Goal: Information Seeking & Learning: Find specific fact

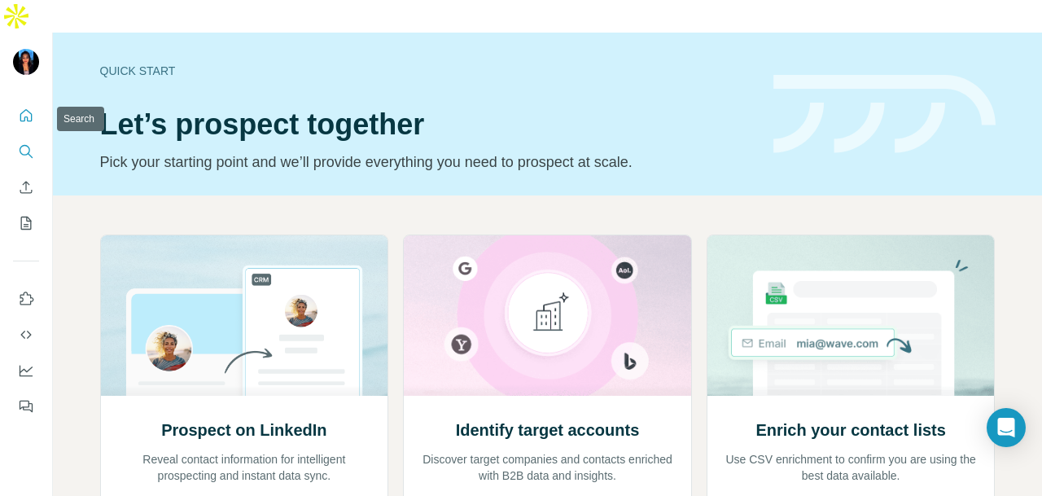
click at [23, 143] on icon "Search" at bounding box center [26, 151] width 16 height 16
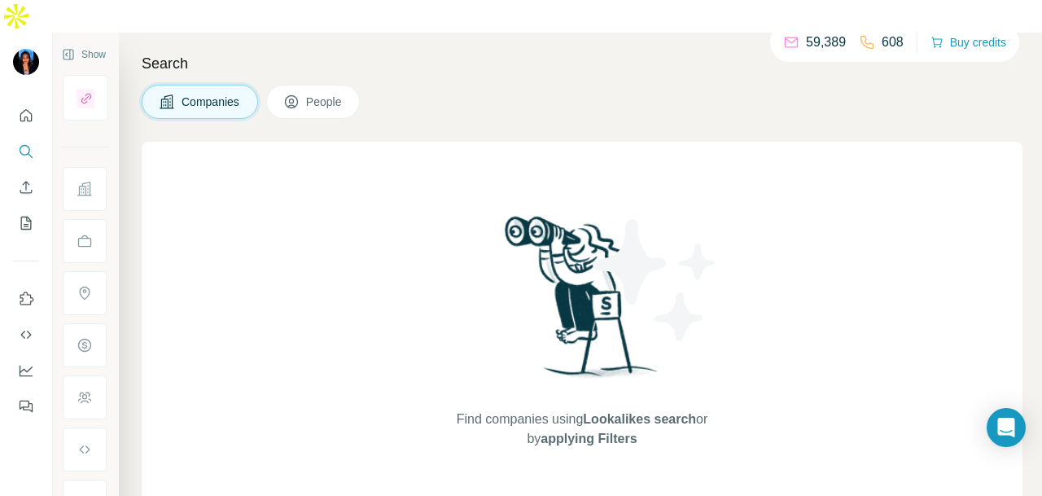
click at [316, 90] on div "Search Companies People Find companies using Lookalikes search or by applying F…" at bounding box center [580, 281] width 923 height 496
click at [314, 94] on span "People" at bounding box center [324, 102] width 37 height 16
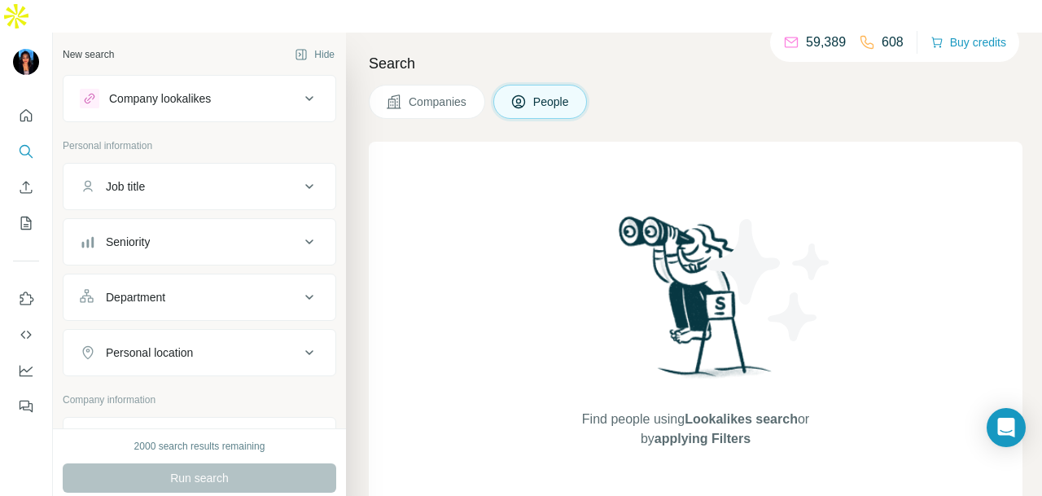
click at [235, 167] on button "Job title" at bounding box center [199, 186] width 272 height 39
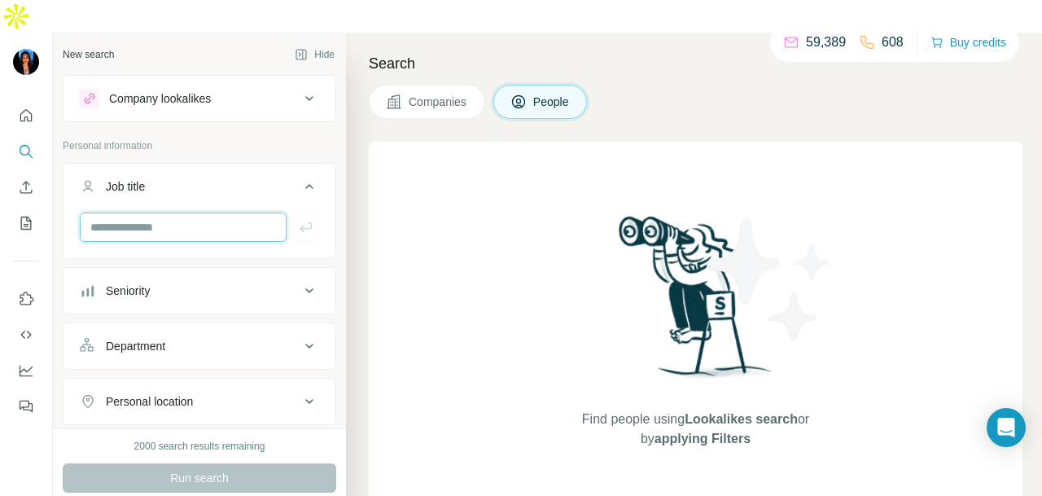
click at [234, 212] on input "text" at bounding box center [183, 226] width 207 height 29
click at [247, 338] on div "Department" at bounding box center [190, 346] width 220 height 16
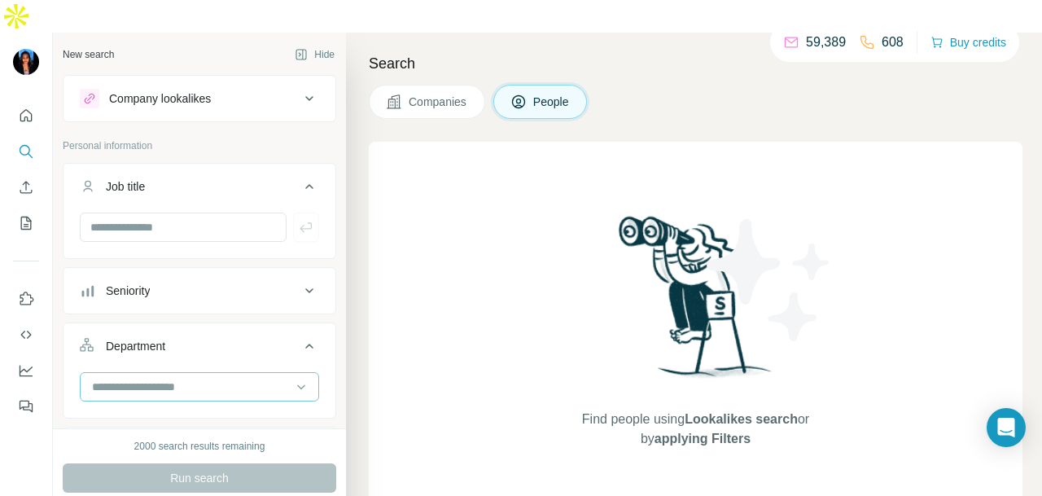
click at [251, 378] on input at bounding box center [190, 387] width 201 height 18
type input "**"
click at [261, 396] on div "PR and Communications" at bounding box center [192, 388] width 218 height 29
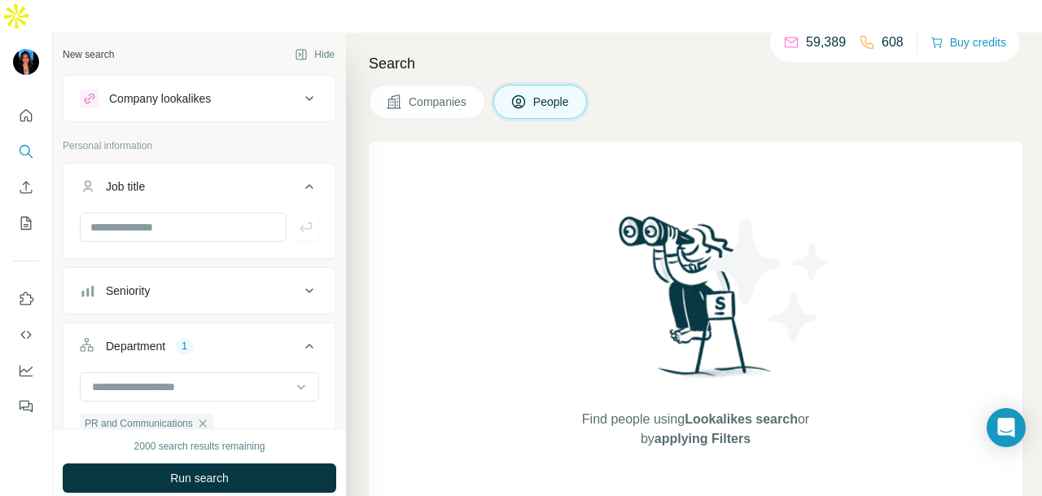
scroll to position [244, 0]
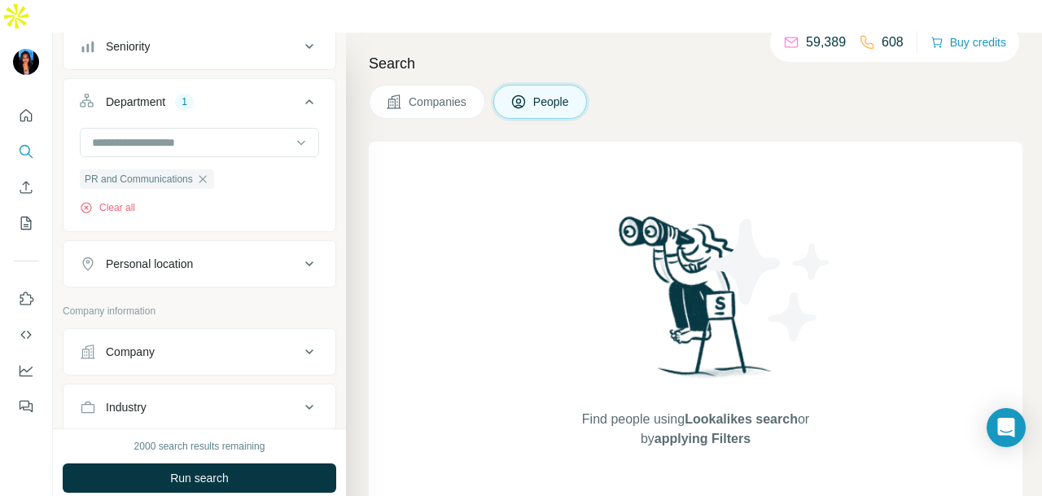
click at [249, 244] on button "Personal location" at bounding box center [199, 263] width 272 height 39
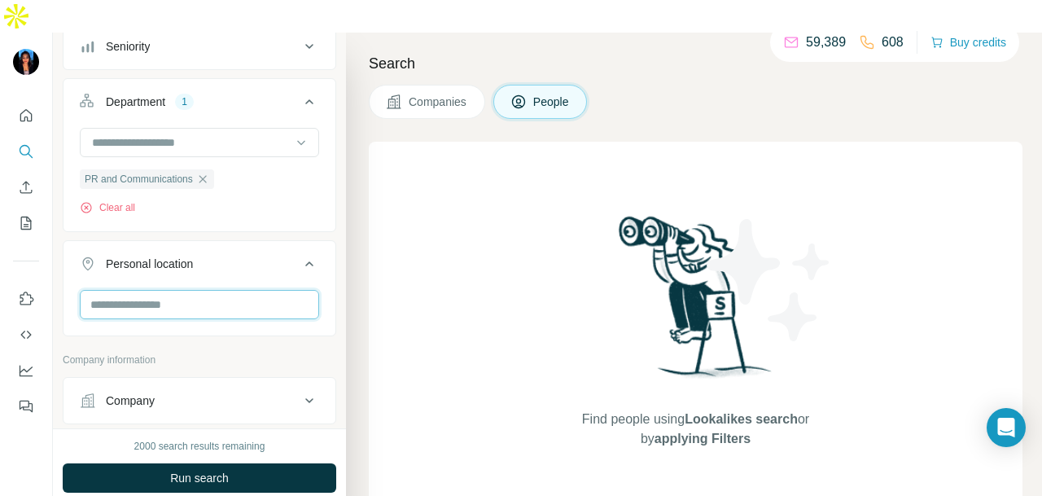
click at [191, 290] on input "text" at bounding box center [199, 304] width 239 height 29
type input "****"
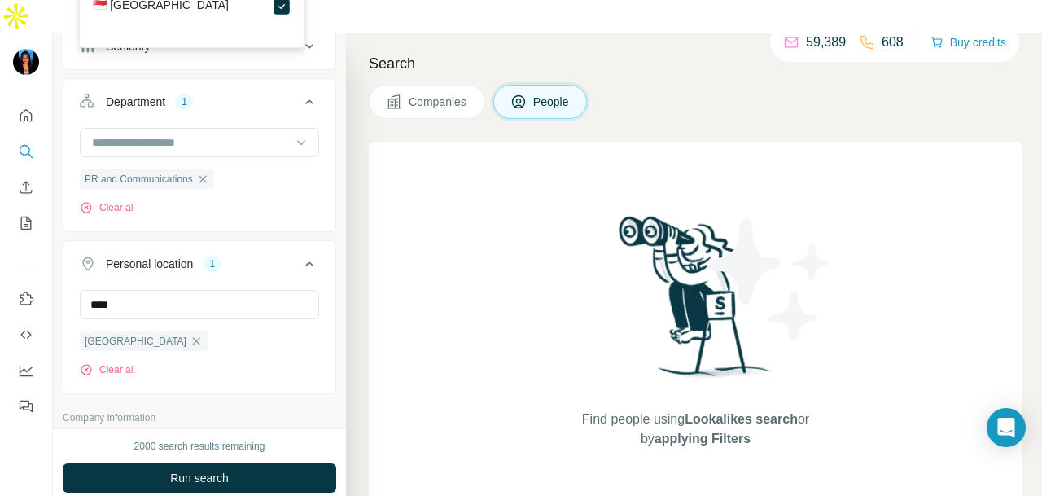
scroll to position [668, 0]
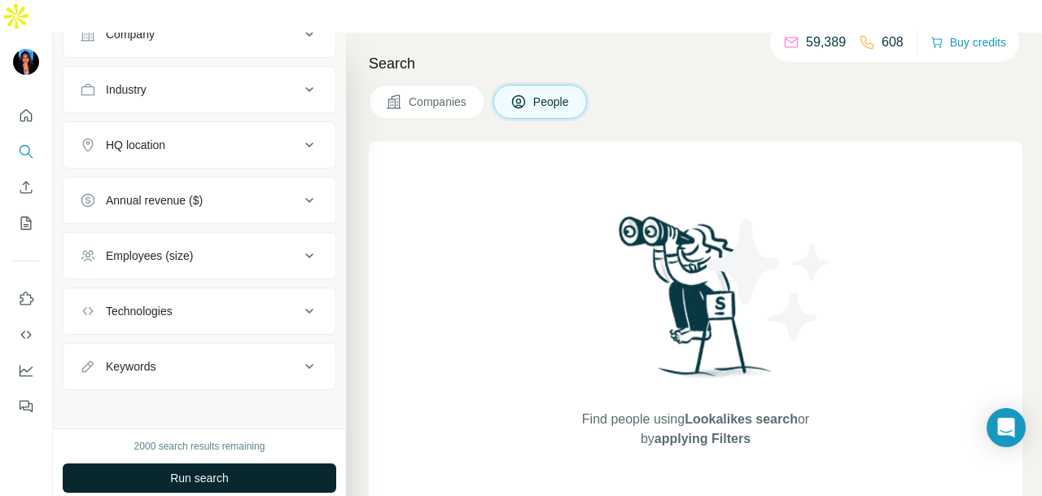
click at [277, 463] on button "Run search" at bounding box center [199, 477] width 273 height 29
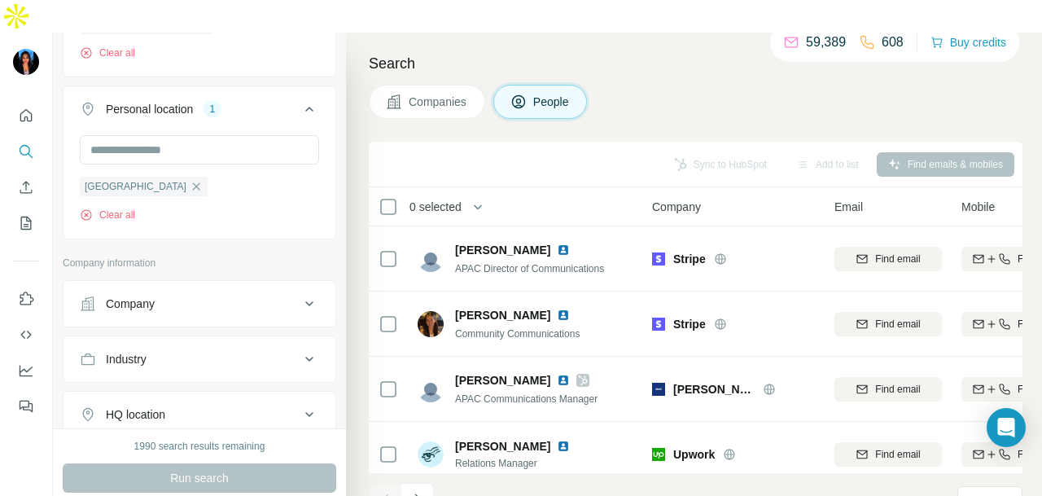
scroll to position [424, 0]
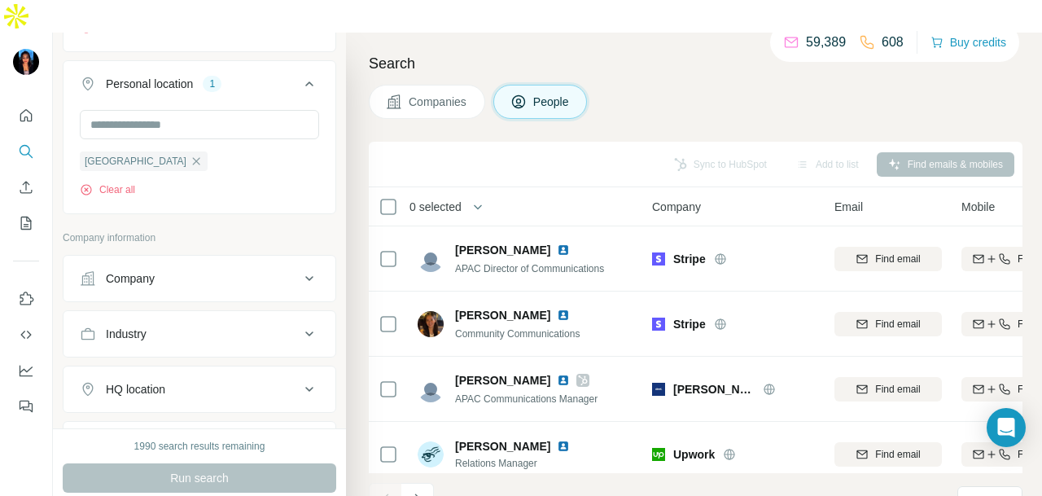
click at [280, 314] on button "Industry" at bounding box center [199, 333] width 272 height 39
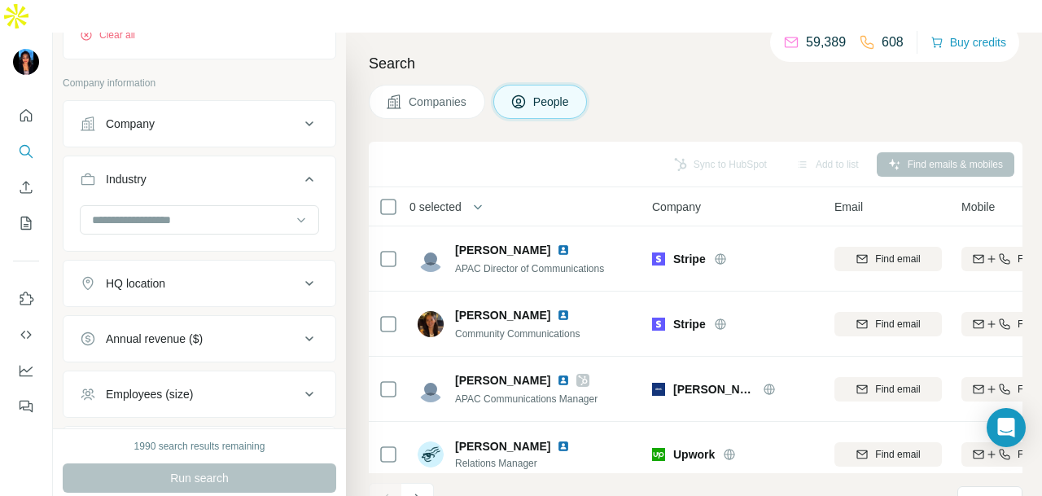
scroll to position [587, 0]
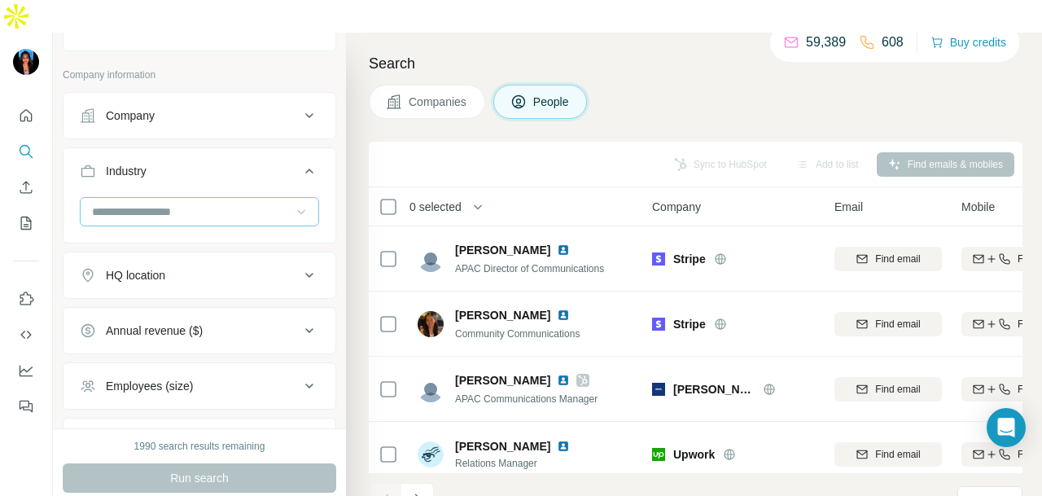
click at [293, 197] on div at bounding box center [301, 211] width 16 height 29
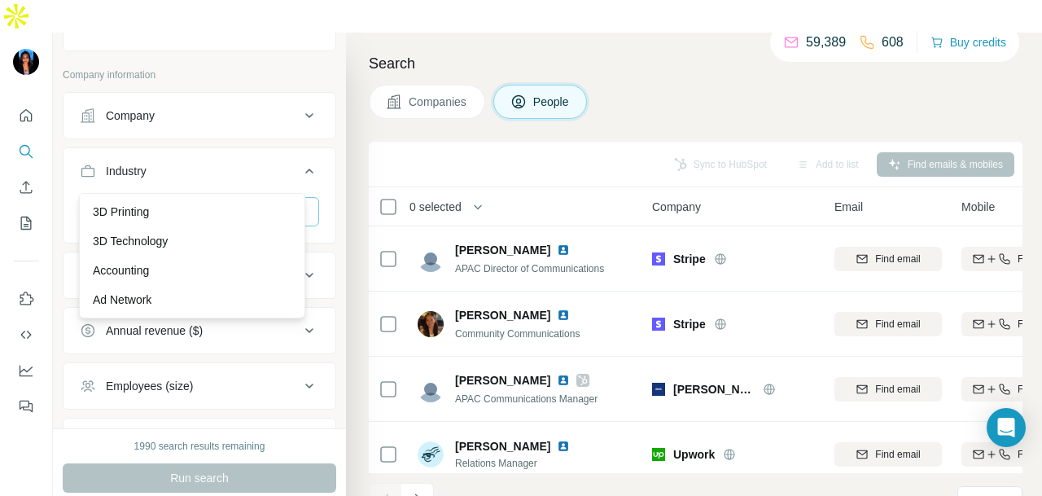
click at [293, 197] on div at bounding box center [301, 211] width 16 height 29
click at [277, 197] on div at bounding box center [199, 213] width 239 height 33
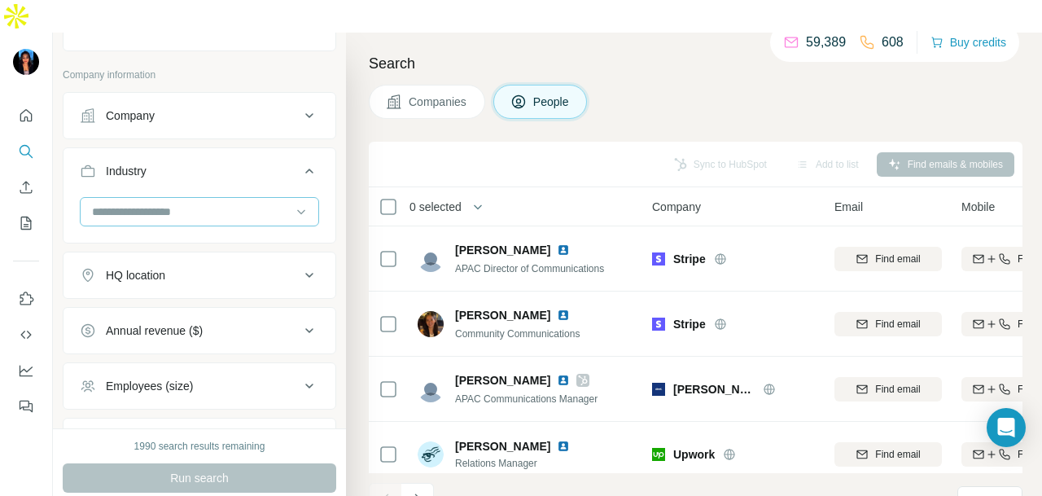
click at [277, 198] on div at bounding box center [190, 212] width 201 height 28
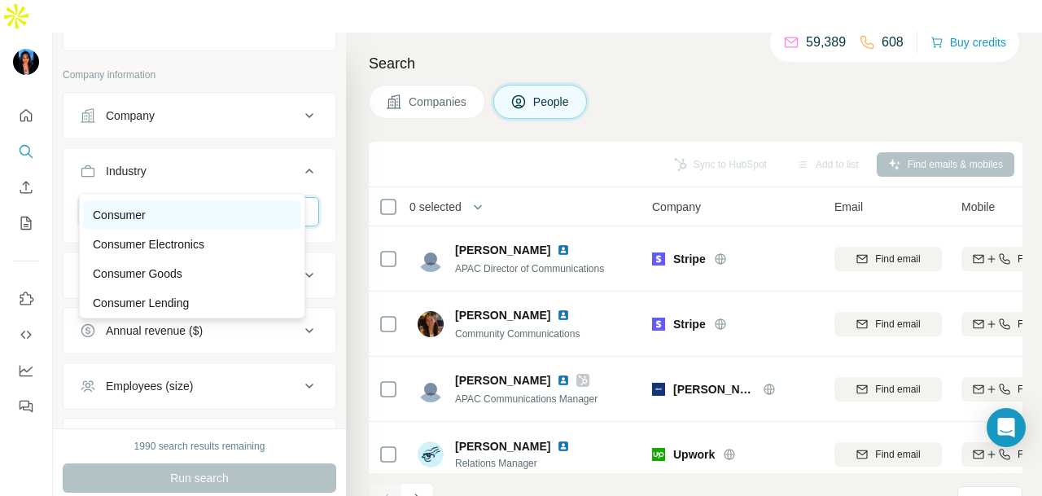
scroll to position [3256, 0]
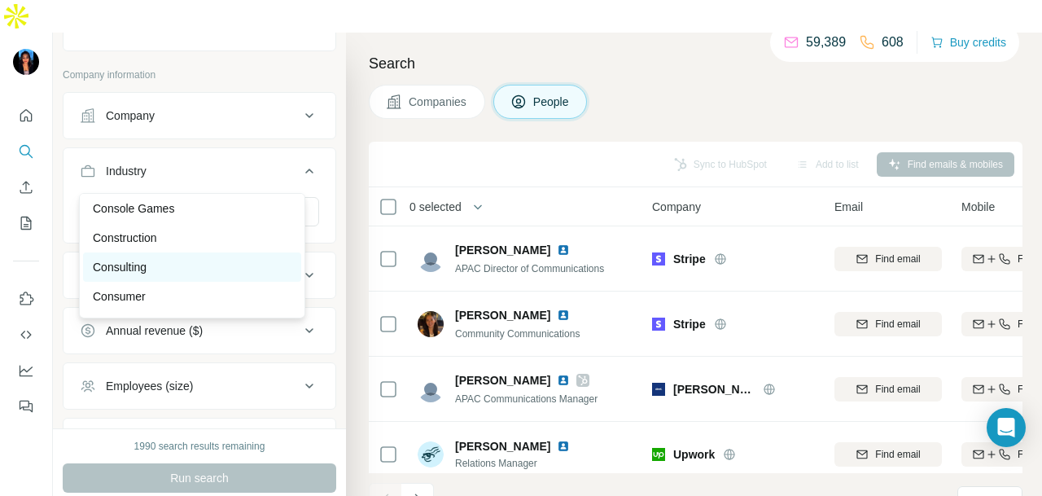
click at [236, 282] on div "Consulting" at bounding box center [192, 266] width 218 height 29
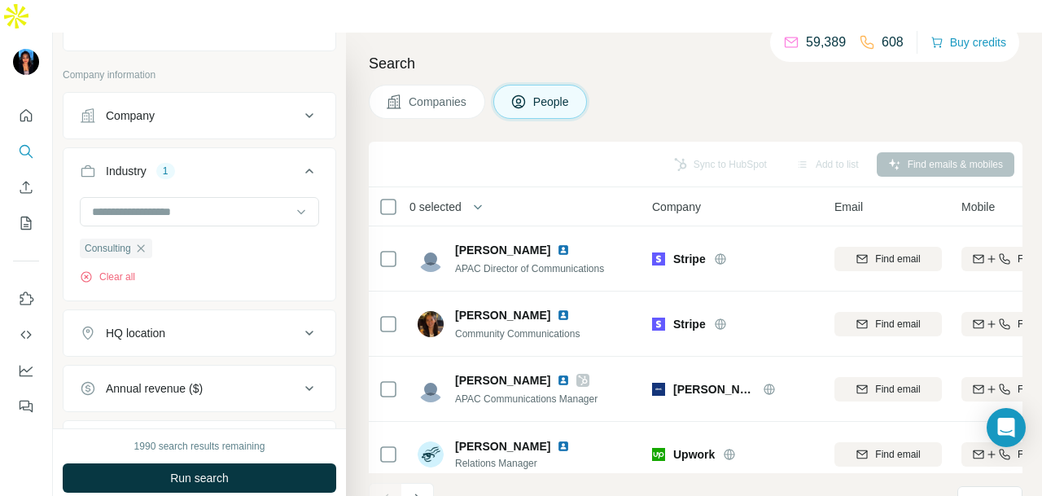
click at [228, 470] on span "Run search" at bounding box center [199, 478] width 59 height 16
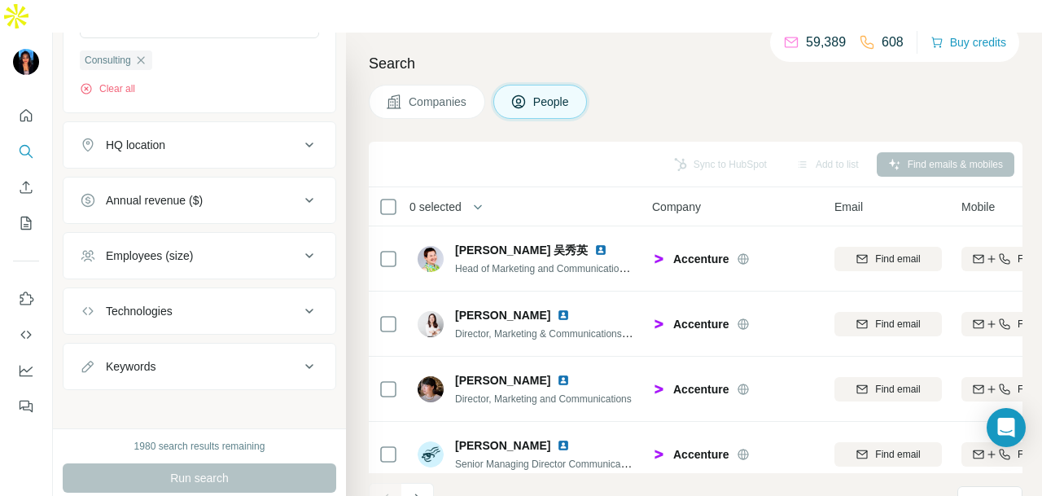
scroll to position [409, 0]
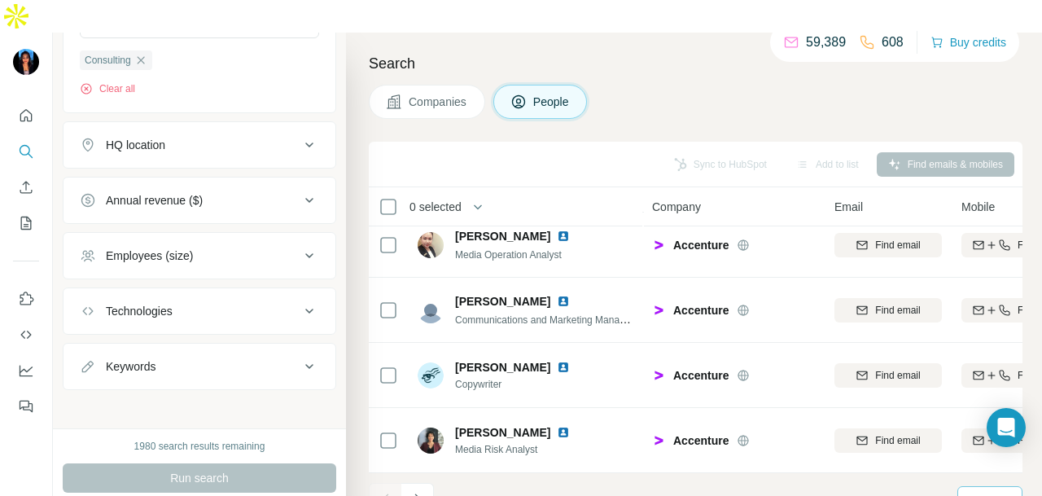
click at [981, 487] on div "10" at bounding box center [988, 501] width 41 height 28
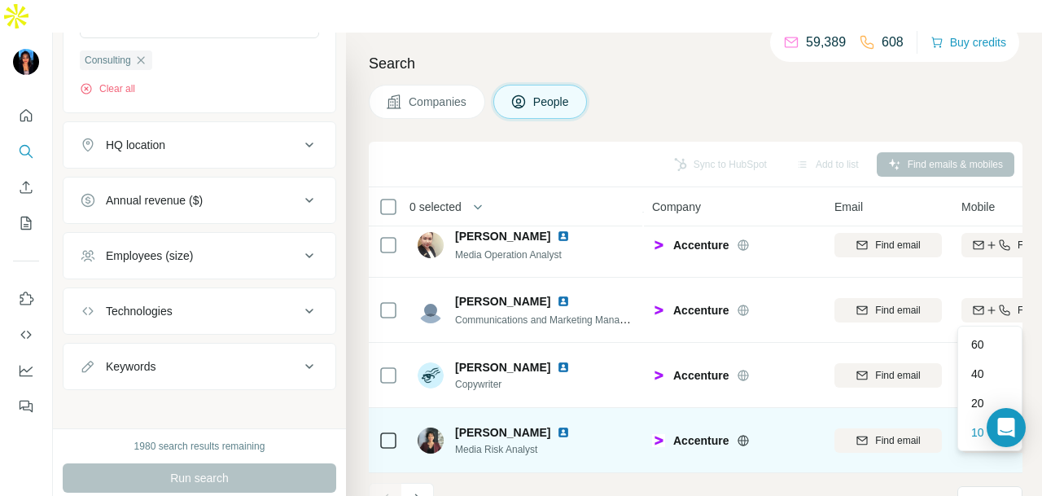
drag, startPoint x: 975, startPoint y: 348, endPoint x: 597, endPoint y: 414, distance: 384.3
click at [974, 348] on p "60" at bounding box center [977, 344] width 13 height 16
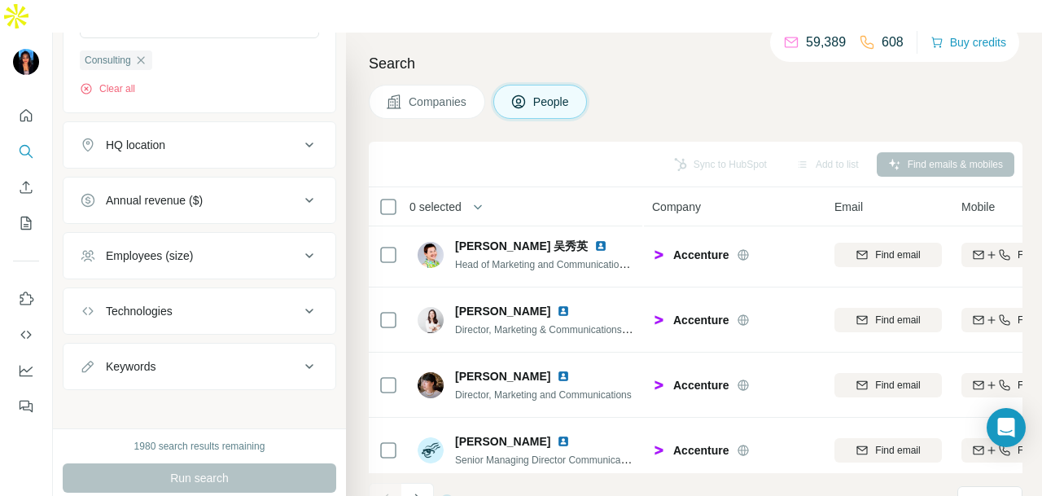
scroll to position [409, 0]
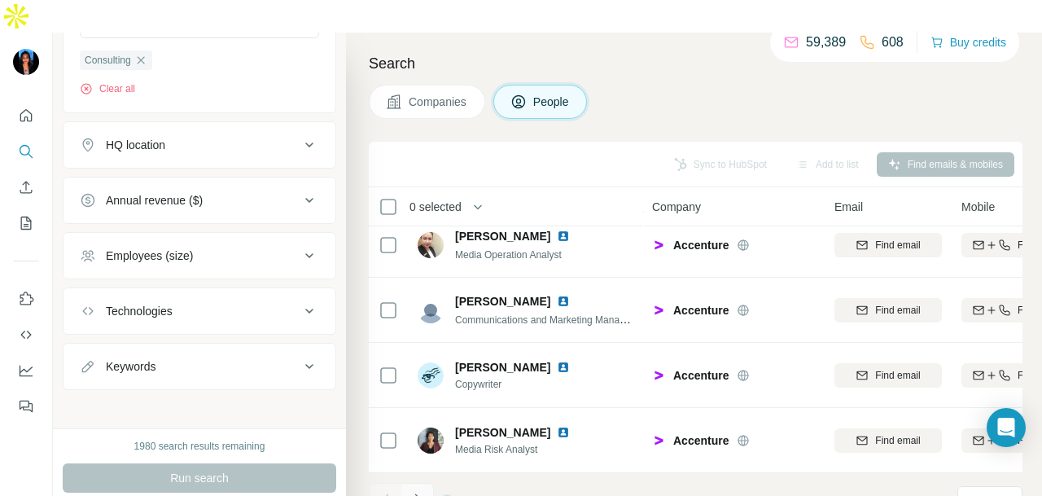
click at [415, 491] on icon "Navigate to next page" at bounding box center [417, 499] width 16 height 16
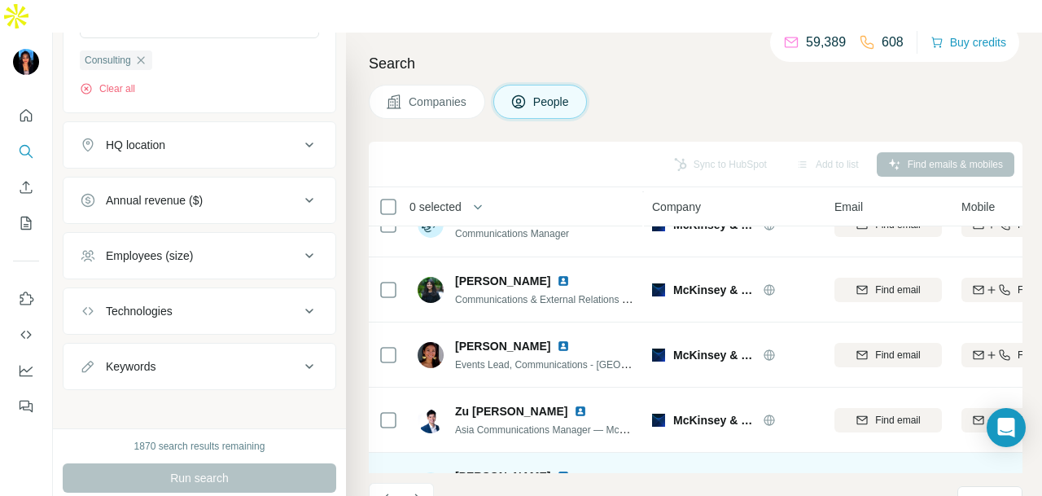
scroll to position [3665, 0]
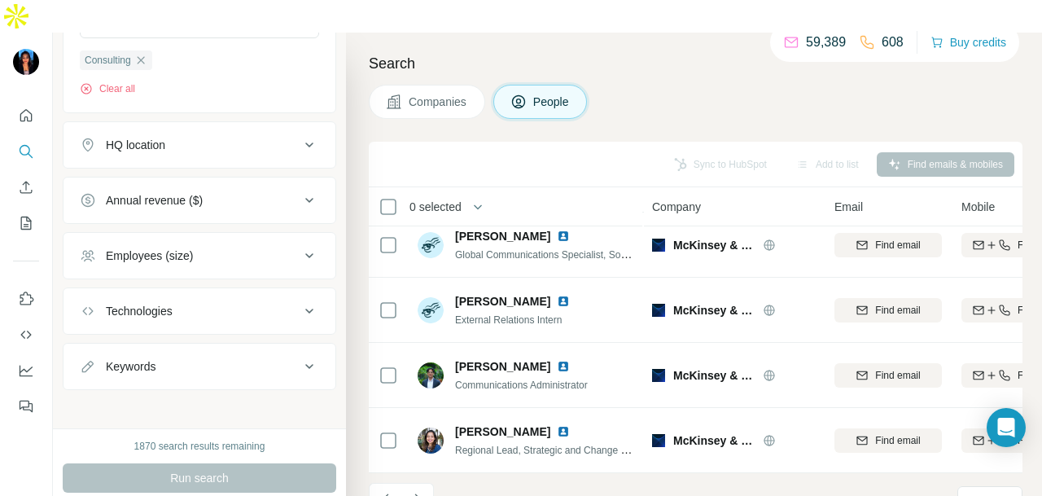
click at [416, 483] on button "Navigate to next page" at bounding box center [417, 499] width 33 height 33
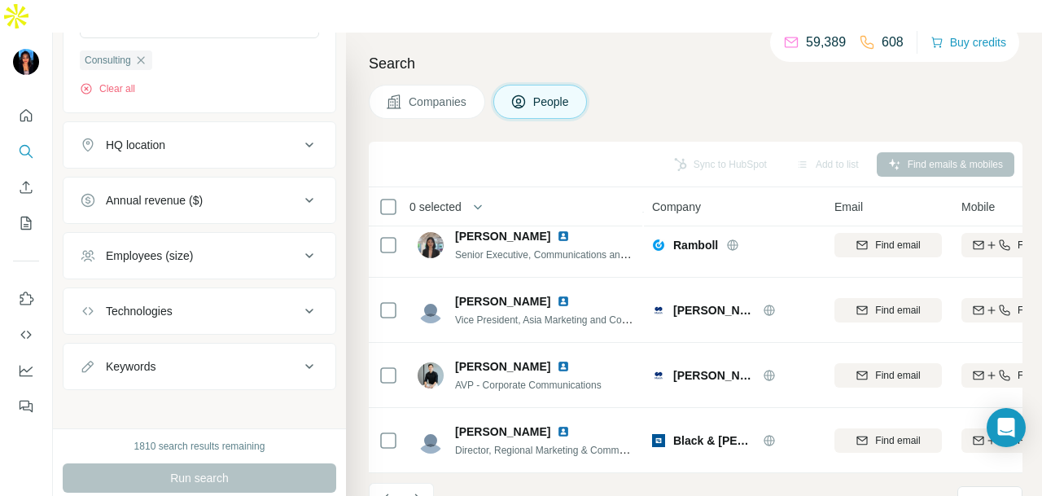
click at [418, 491] on icon "Navigate to next page" at bounding box center [417, 499] width 16 height 16
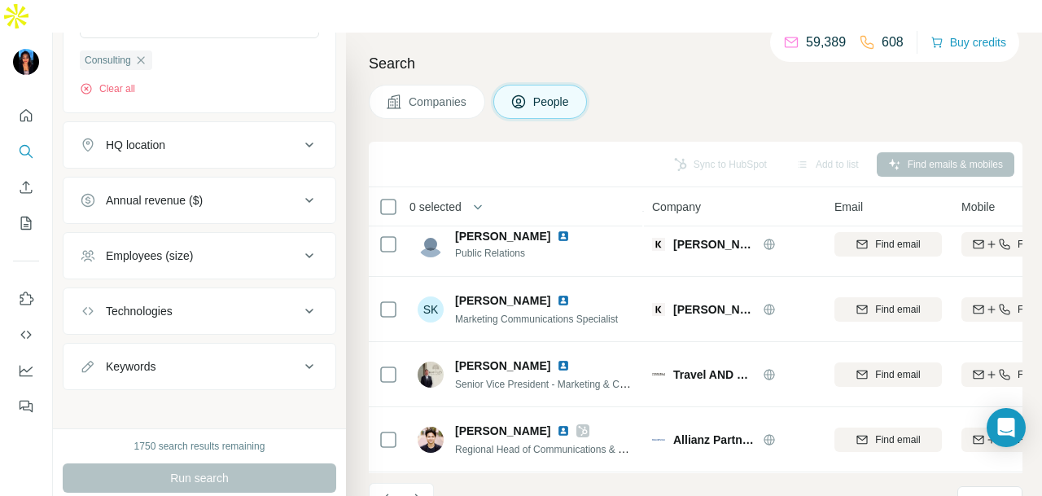
scroll to position [2204, 0]
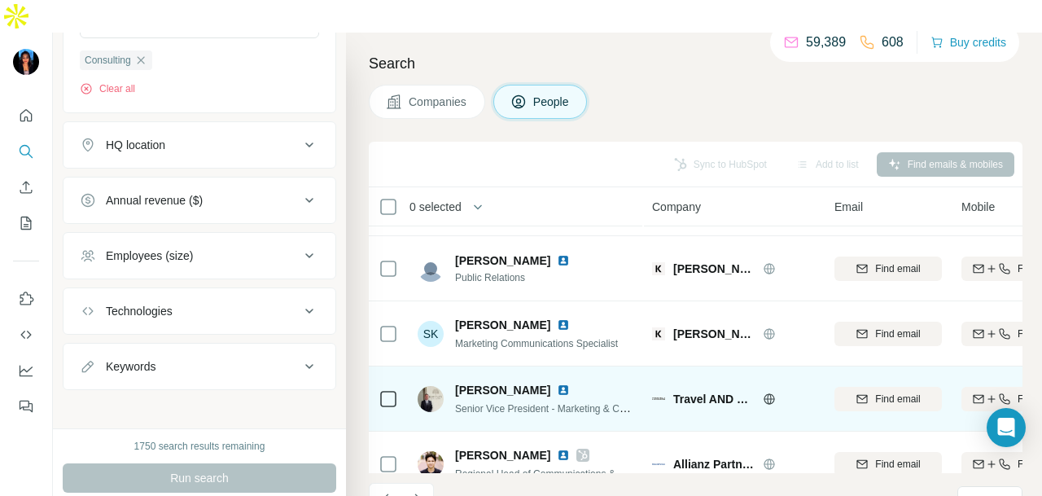
click at [562, 383] on img at bounding box center [563, 389] width 13 height 13
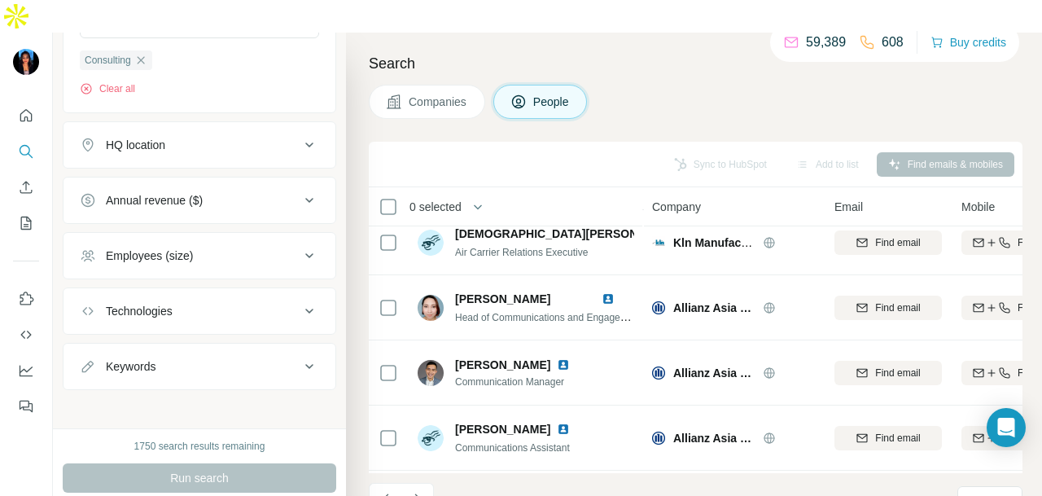
scroll to position [3665, 0]
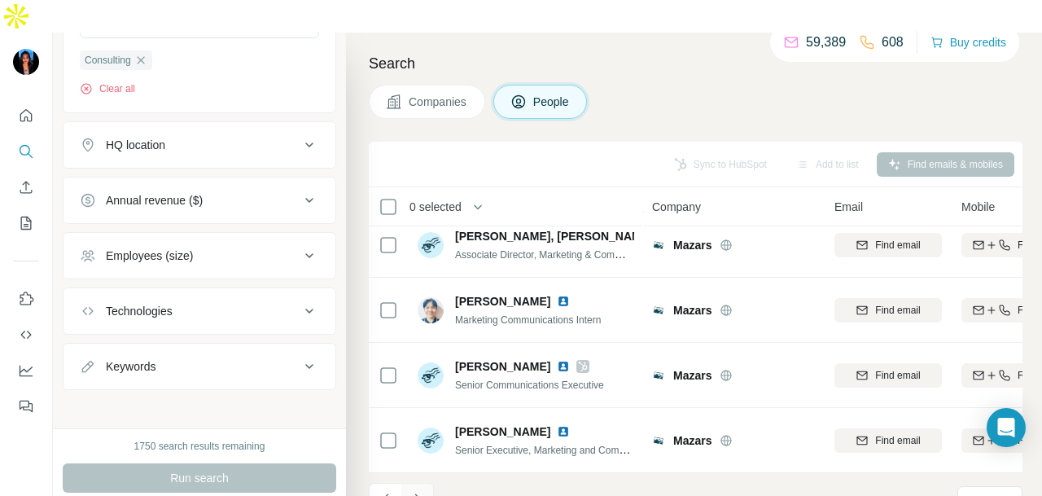
click at [404, 483] on button "Navigate to next page" at bounding box center [417, 499] width 33 height 33
click at [418, 483] on div at bounding box center [417, 499] width 33 height 33
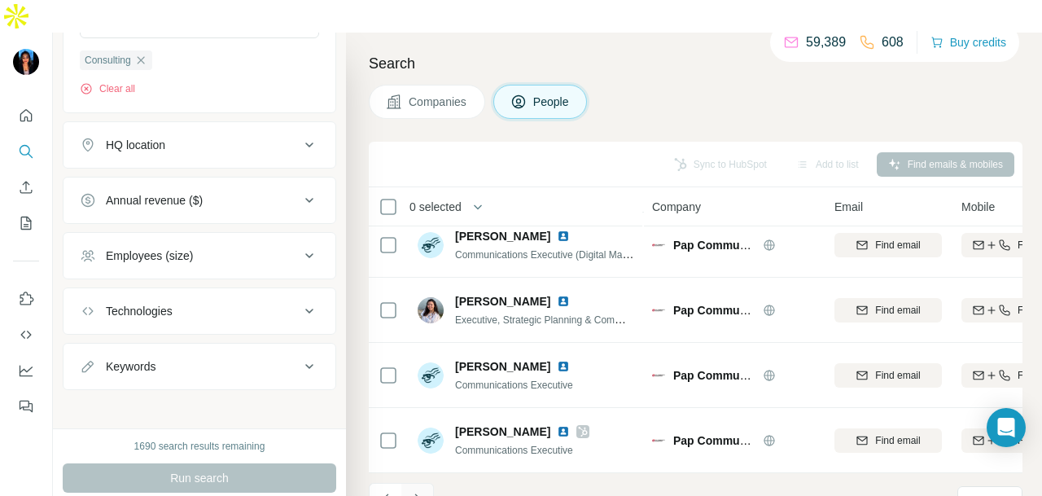
click at [412, 491] on icon "Navigate to next page" at bounding box center [417, 499] width 16 height 16
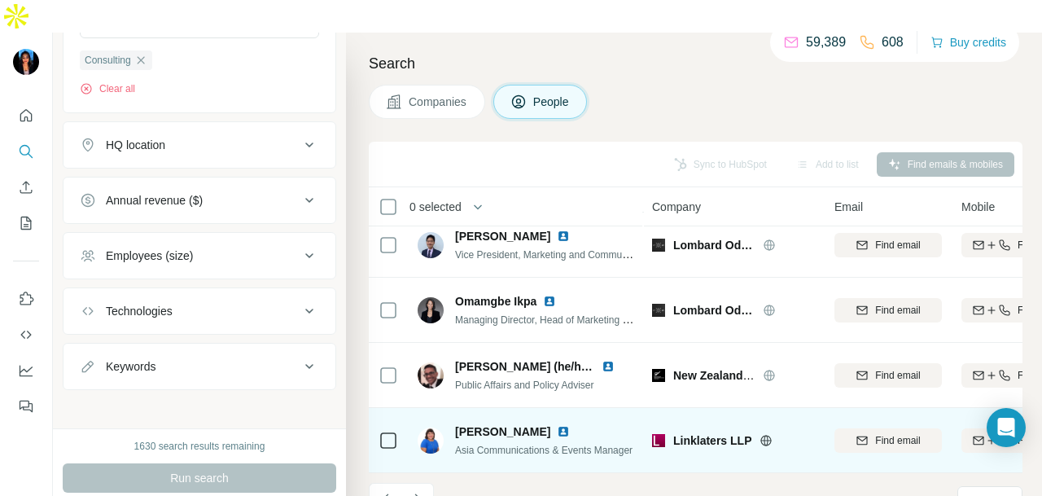
click at [557, 425] on img at bounding box center [563, 431] width 13 height 13
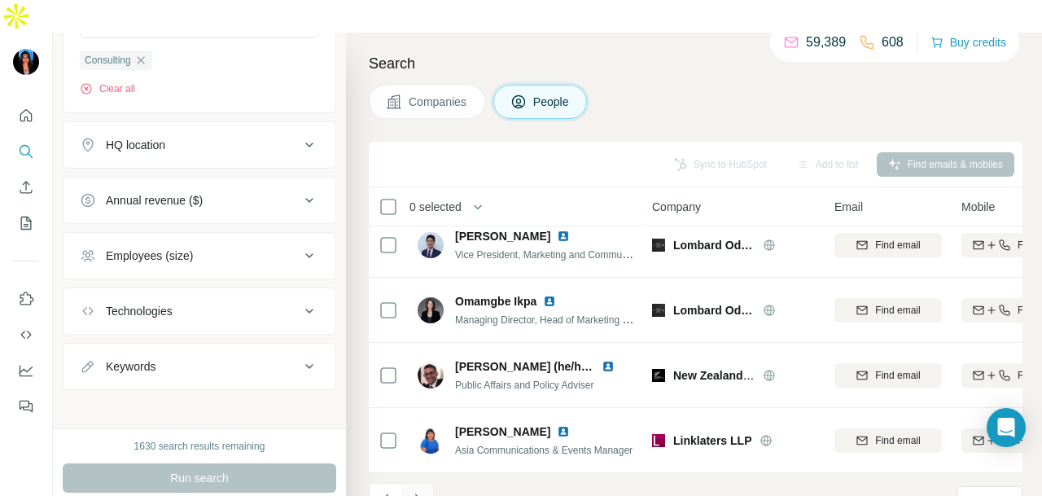
click at [422, 491] on icon "Navigate to next page" at bounding box center [417, 499] width 16 height 16
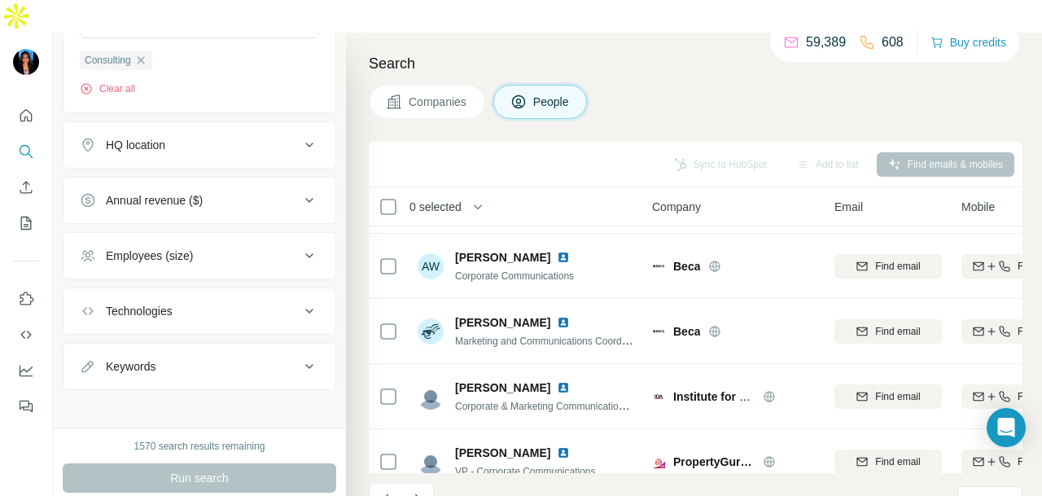
scroll to position [1385, 0]
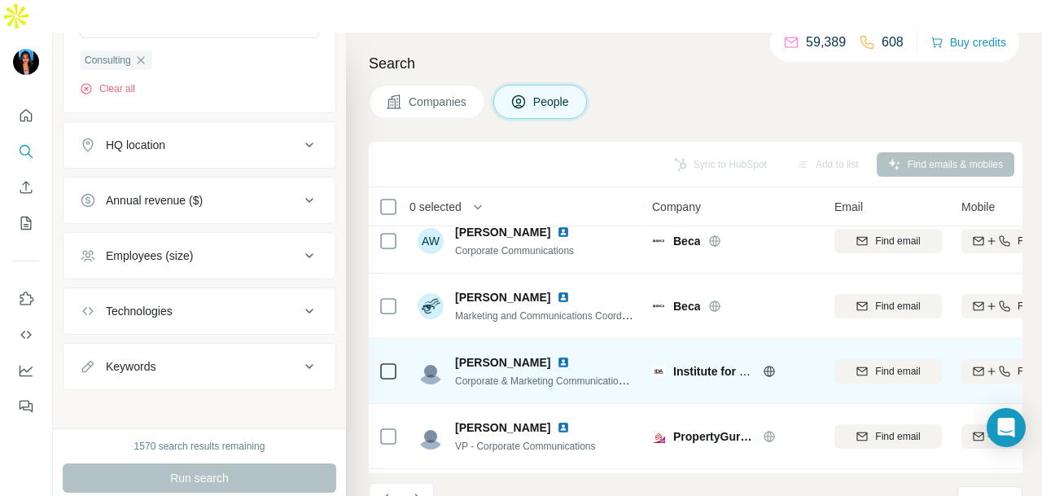
click at [557, 356] on img at bounding box center [563, 362] width 13 height 13
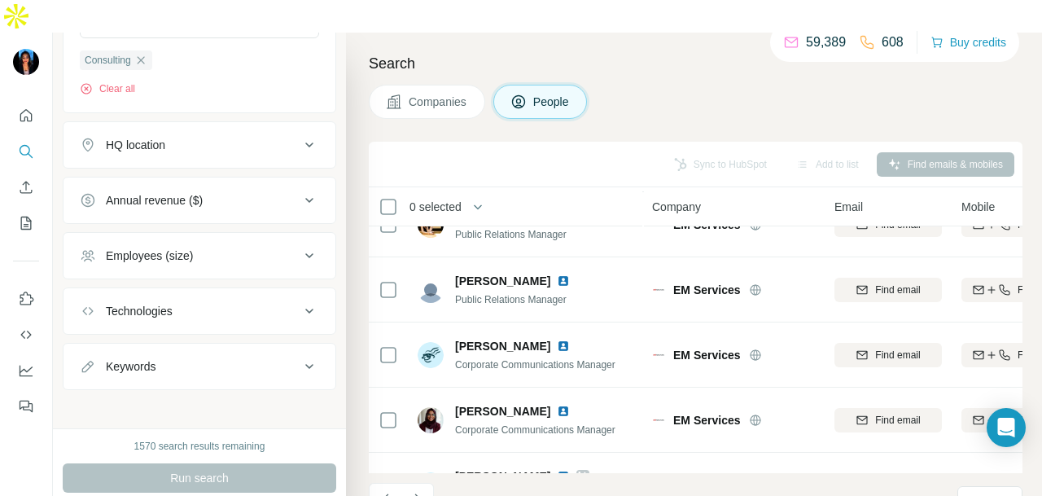
scroll to position [3665, 0]
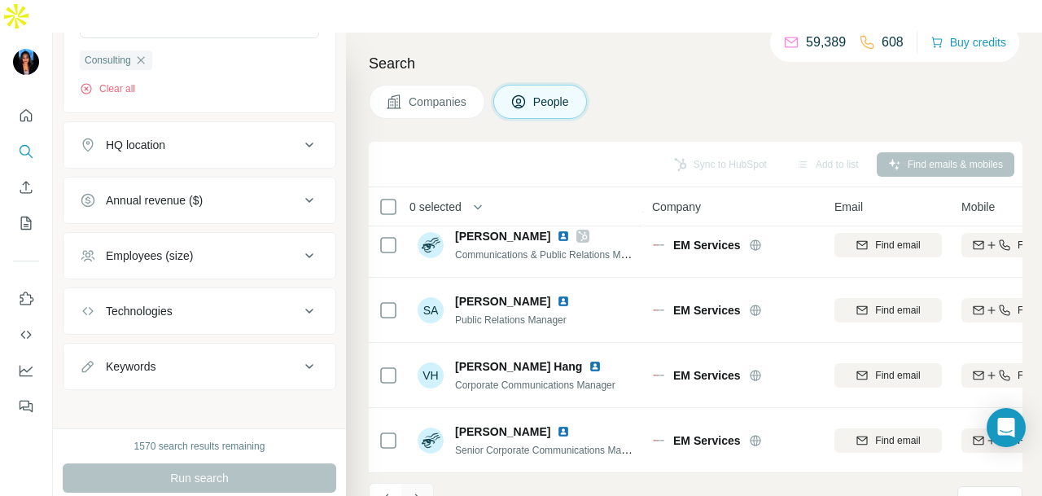
click at [418, 491] on icon "Navigate to next page" at bounding box center [417, 499] width 16 height 16
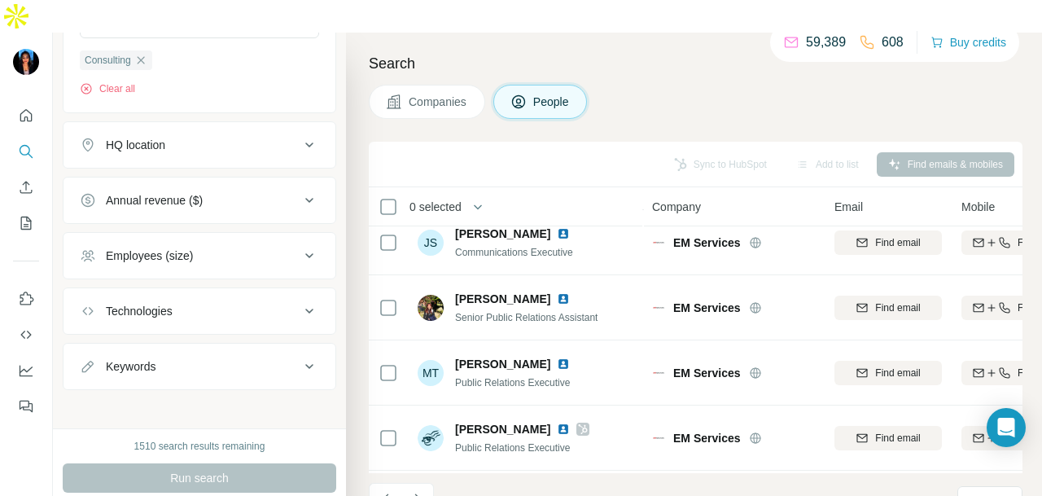
scroll to position [1302, 0]
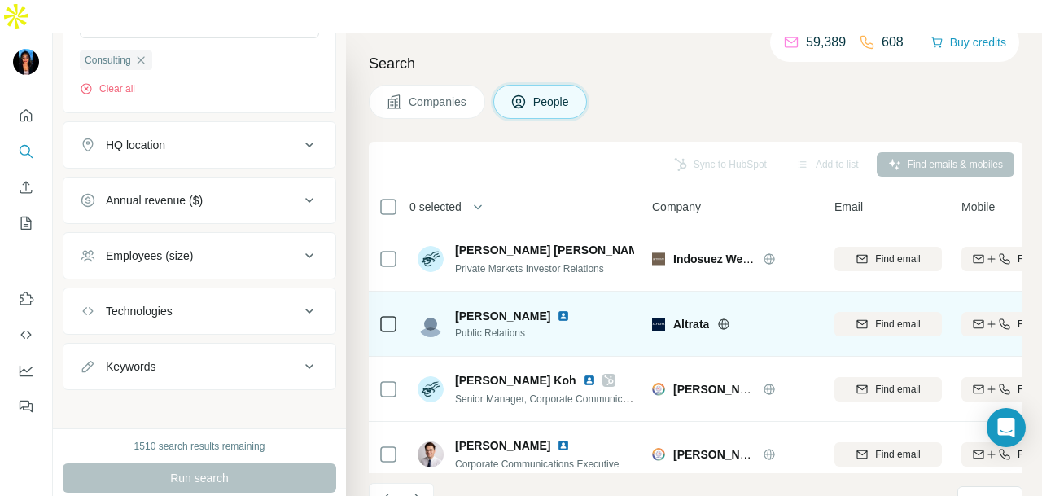
click at [557, 309] on img at bounding box center [563, 315] width 13 height 13
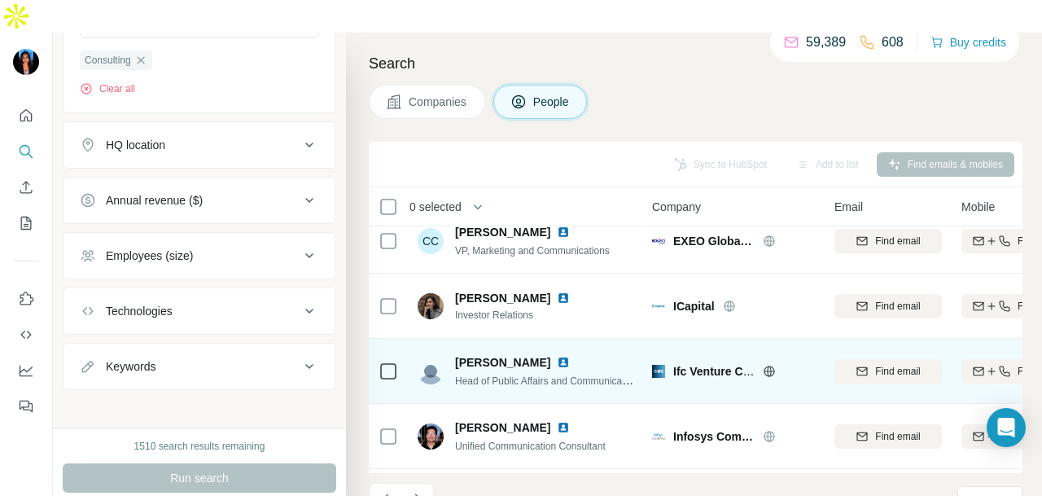
scroll to position [3420, 0]
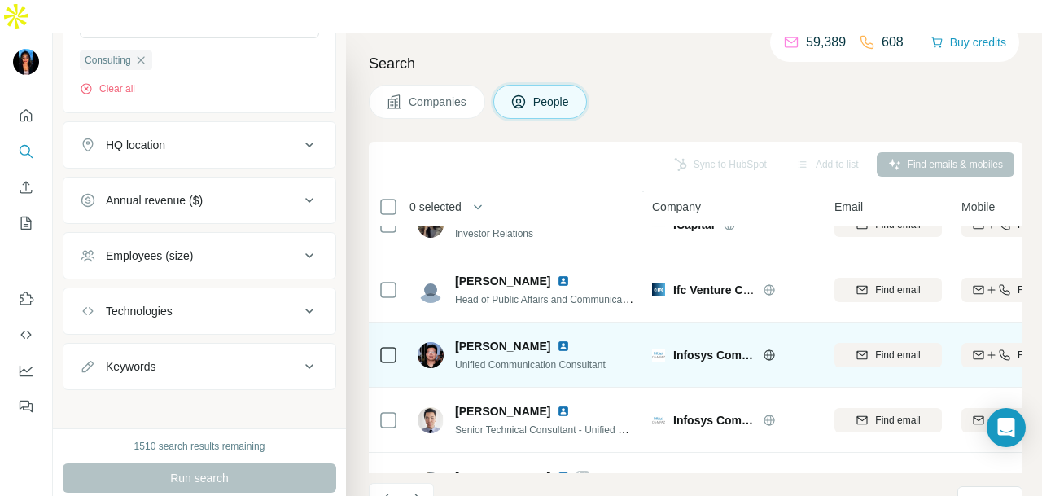
click at [557, 339] on img at bounding box center [563, 345] width 13 height 13
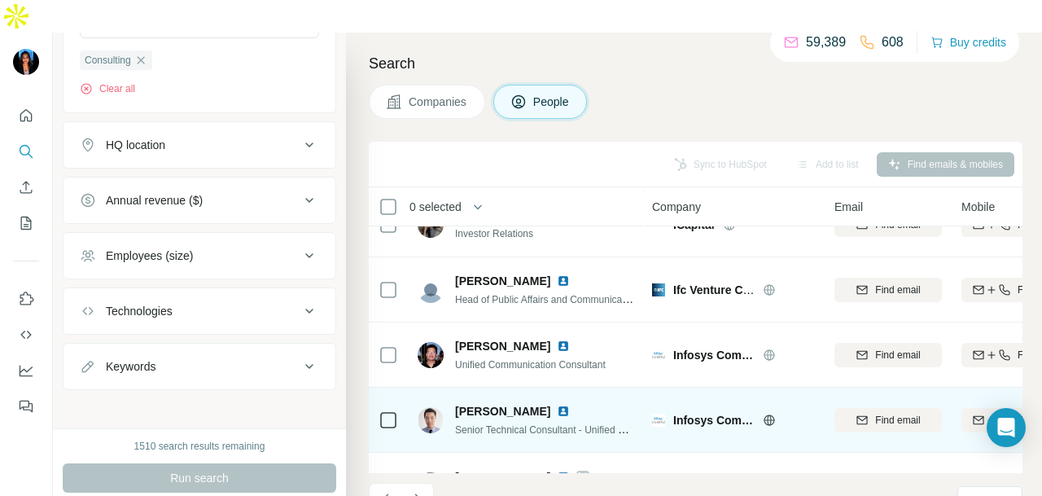
click at [557, 405] on img at bounding box center [563, 411] width 13 height 13
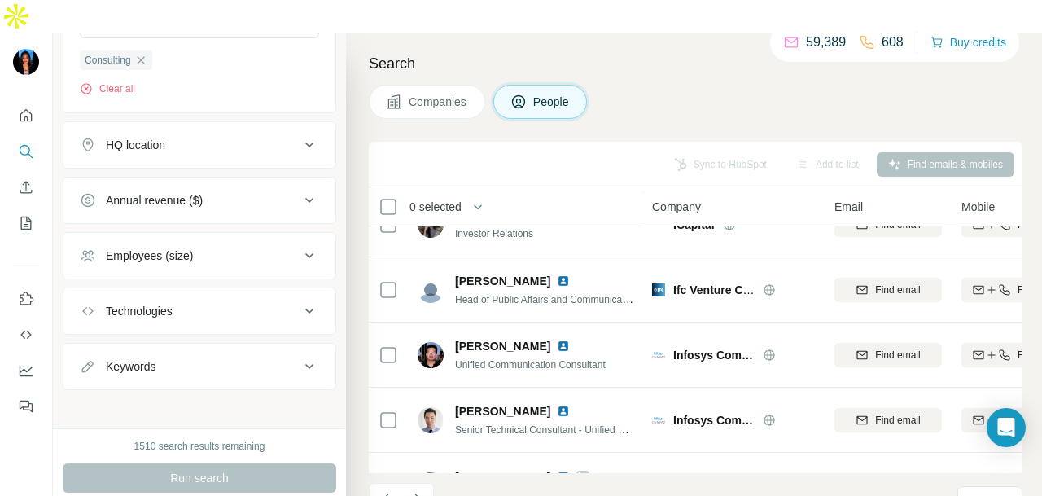
scroll to position [3665, 0]
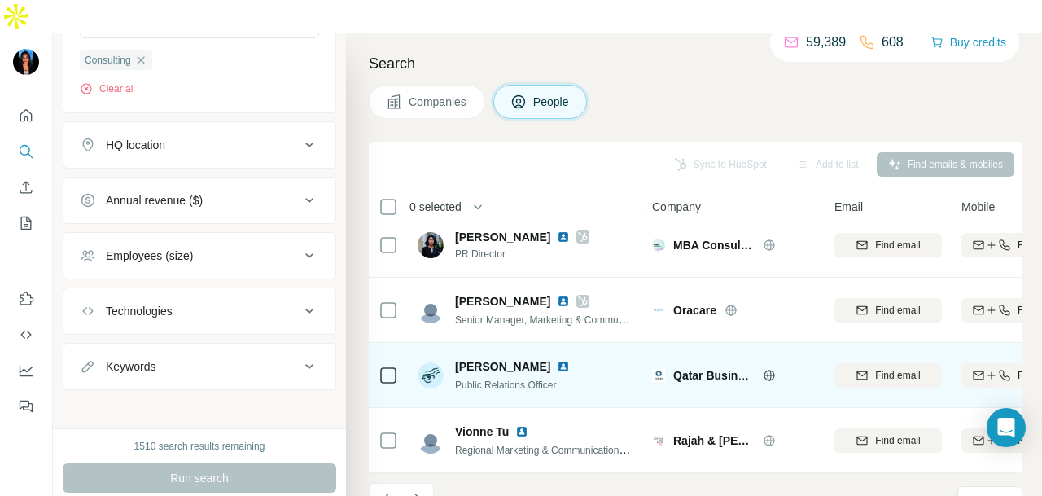
click at [558, 360] on img at bounding box center [563, 366] width 13 height 13
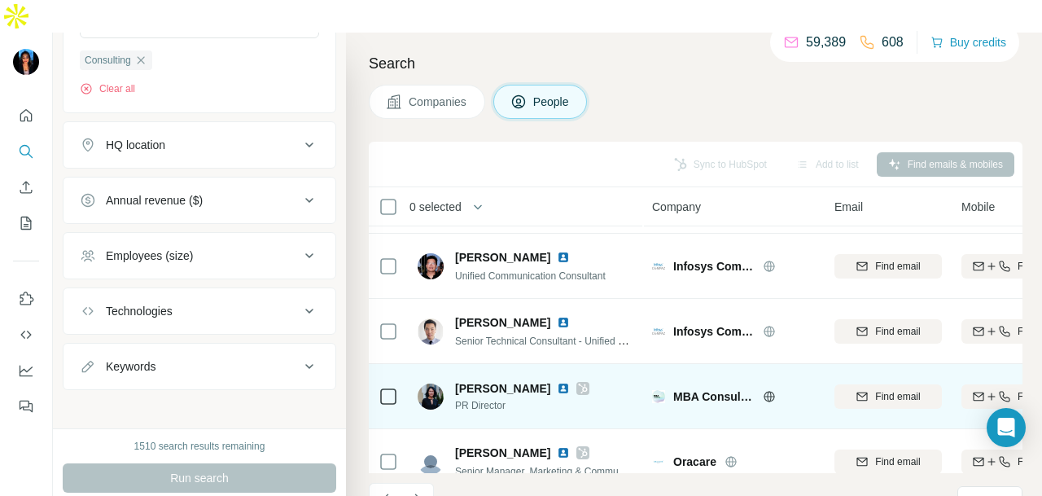
scroll to position [3502, 0]
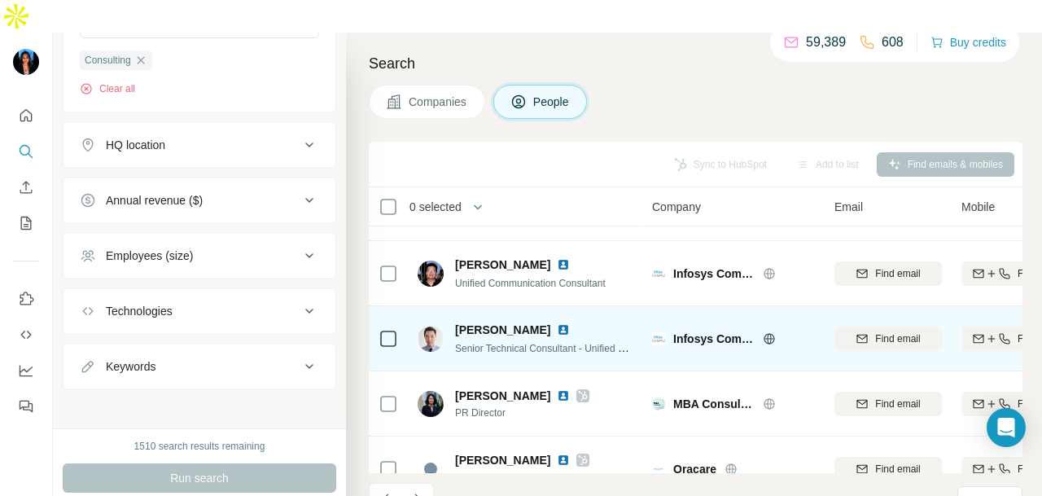
click at [557, 323] on img at bounding box center [563, 329] width 13 height 13
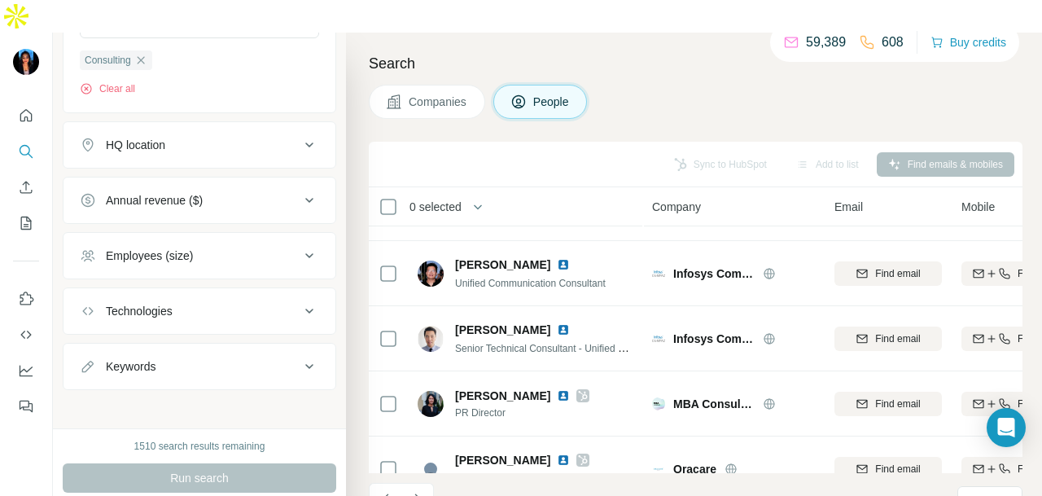
scroll to position [3665, 0]
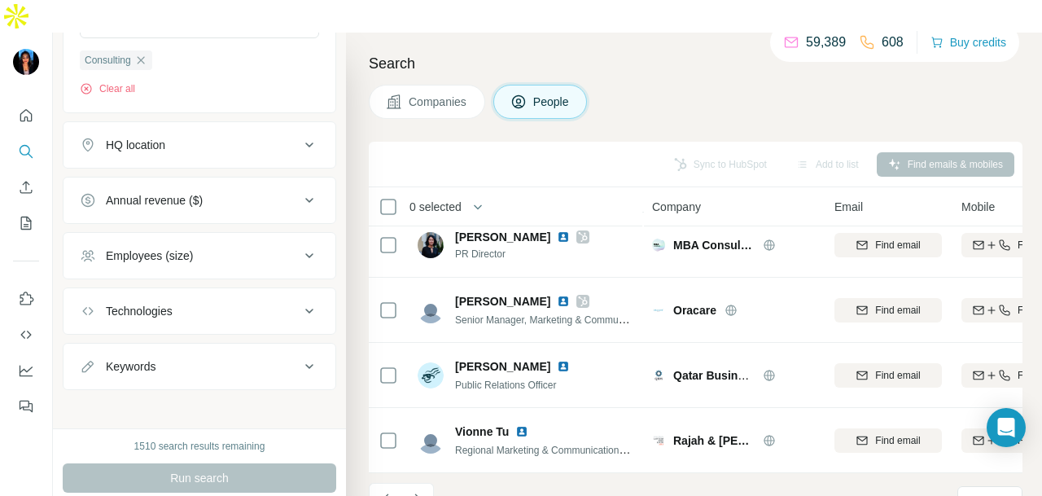
click at [417, 491] on icon "Navigate to next page" at bounding box center [417, 499] width 16 height 16
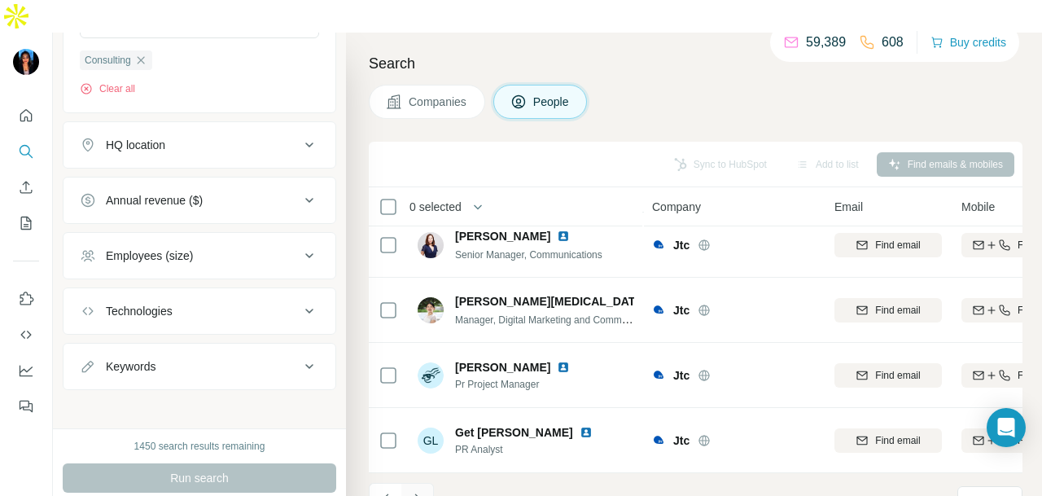
click at [418, 491] on icon "Navigate to next page" at bounding box center [417, 499] width 16 height 16
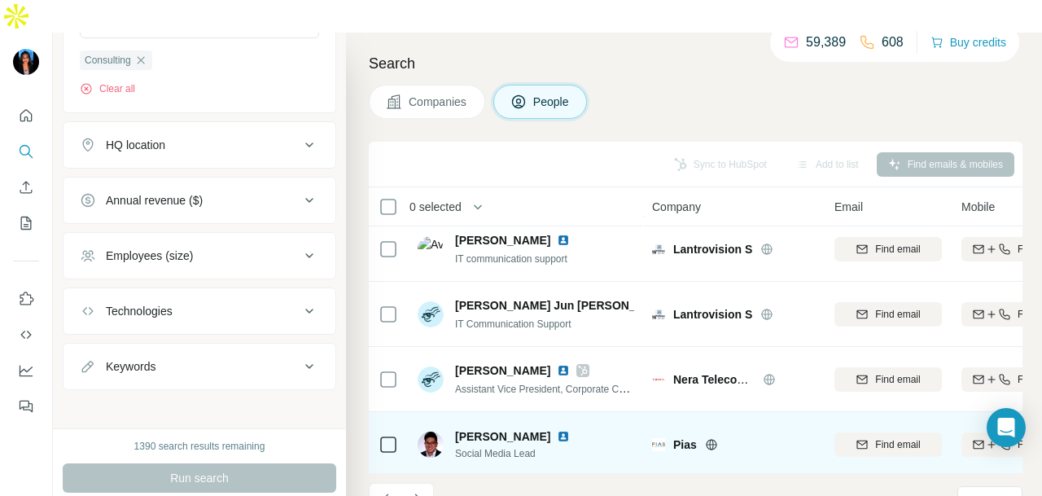
scroll to position [1304, 0]
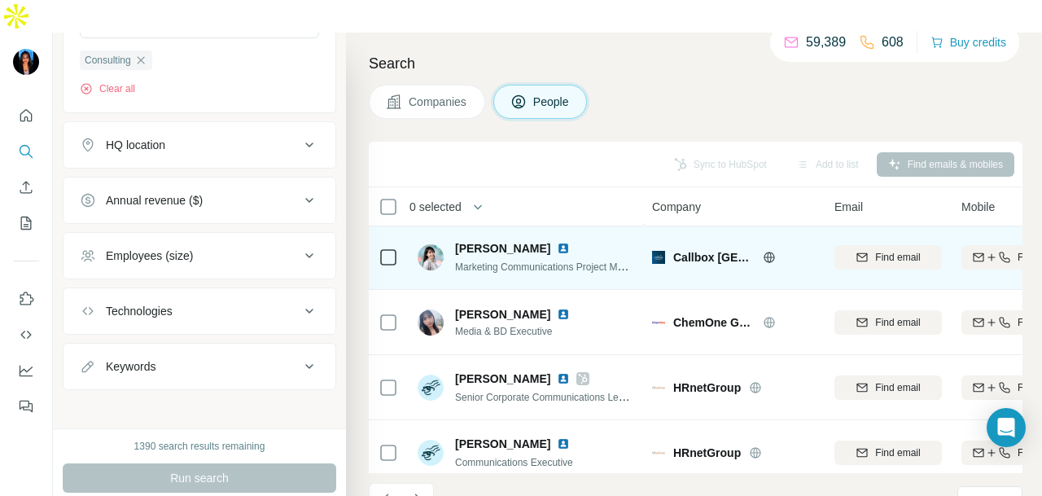
click at [557, 242] on img at bounding box center [563, 248] width 13 height 13
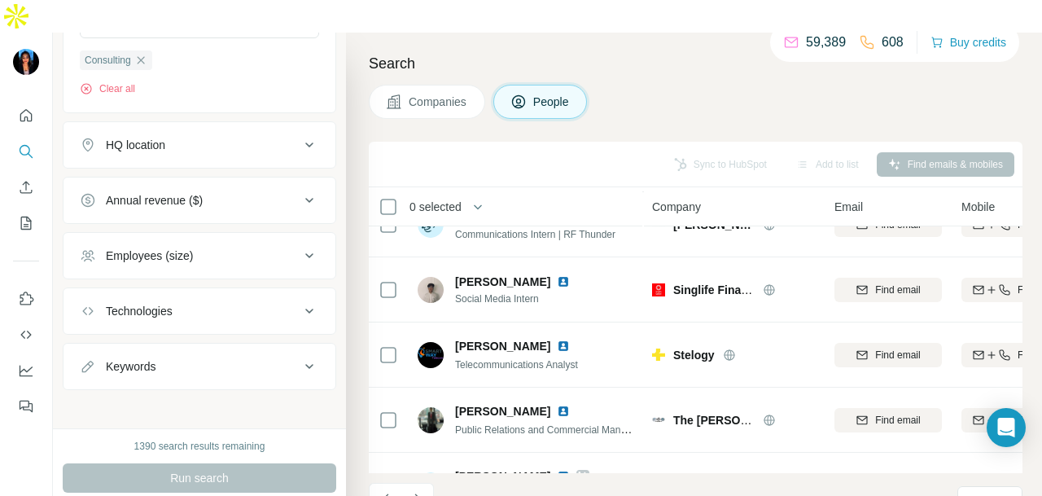
scroll to position [2606, 0]
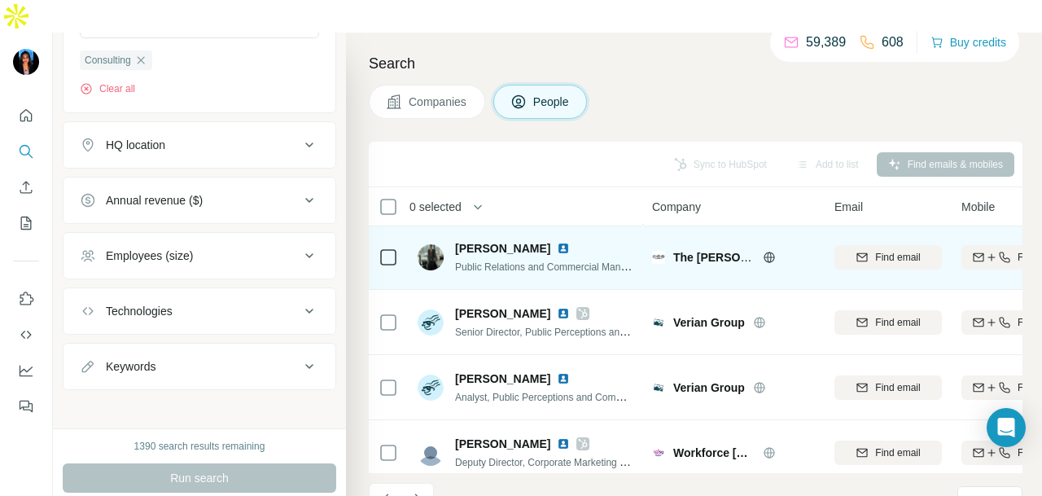
click at [557, 242] on img at bounding box center [563, 248] width 13 height 13
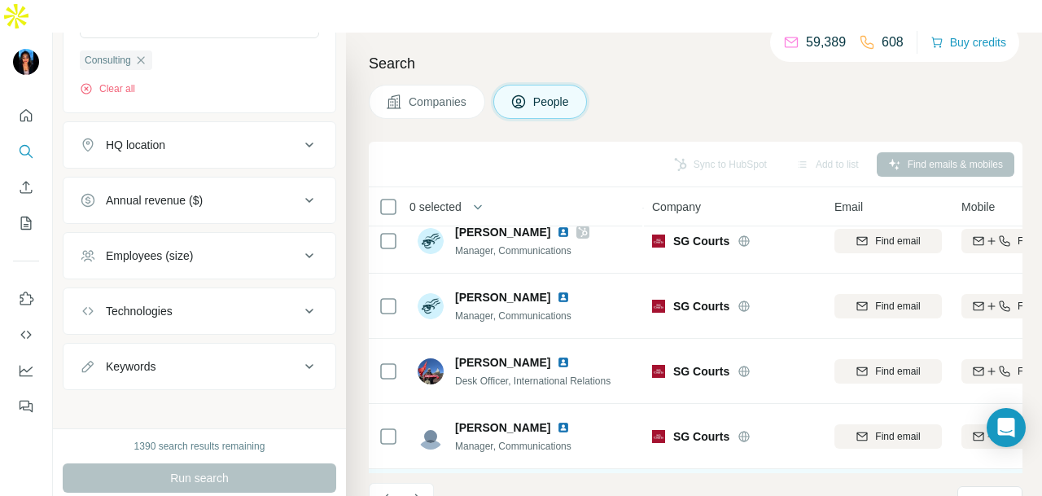
scroll to position [3665, 0]
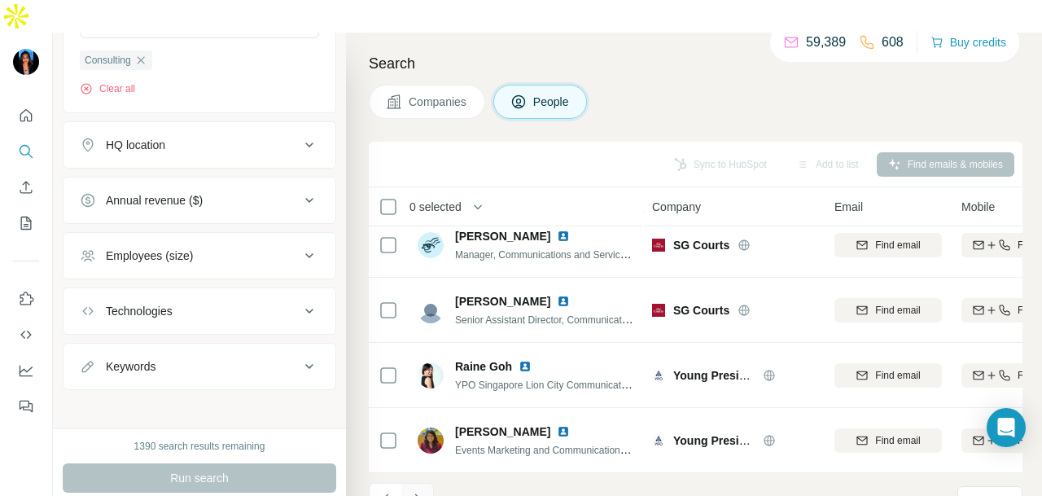
click at [415, 491] on icon "Navigate to next page" at bounding box center [417, 499] width 16 height 16
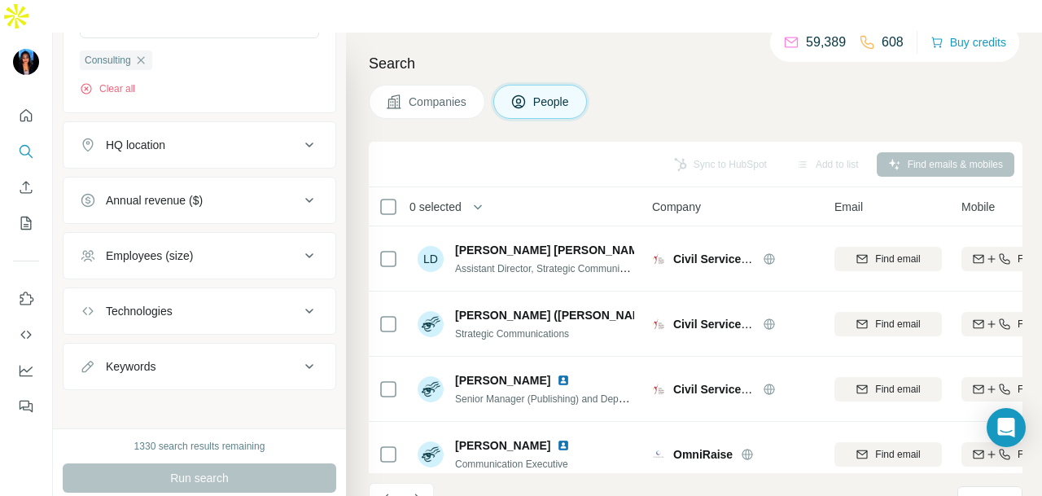
scroll to position [3093, 0]
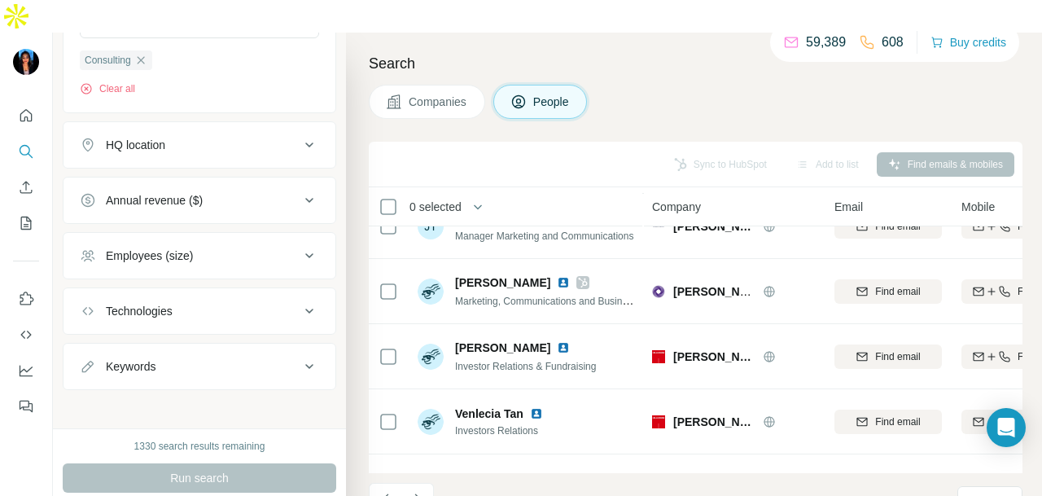
click at [421, 483] on button "Navigate to next page" at bounding box center [417, 499] width 33 height 33
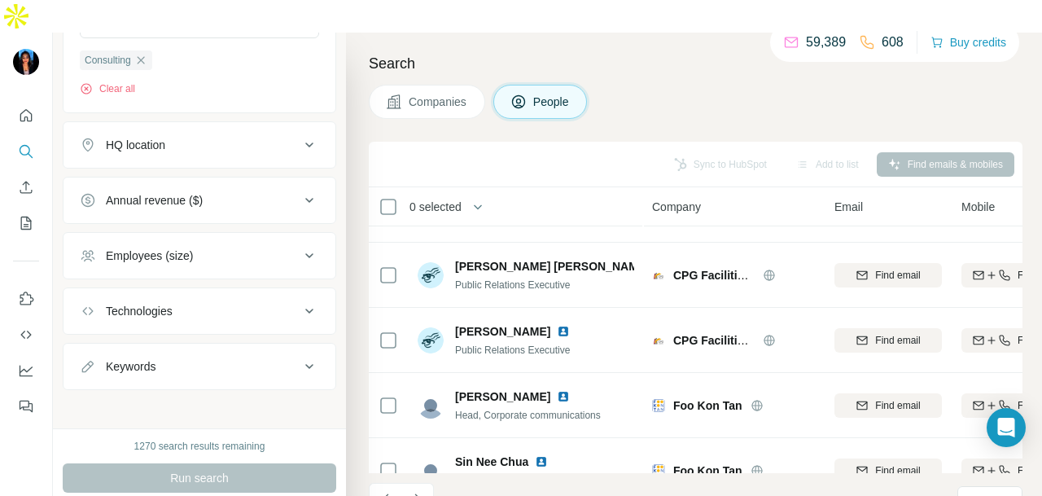
scroll to position [0, 0]
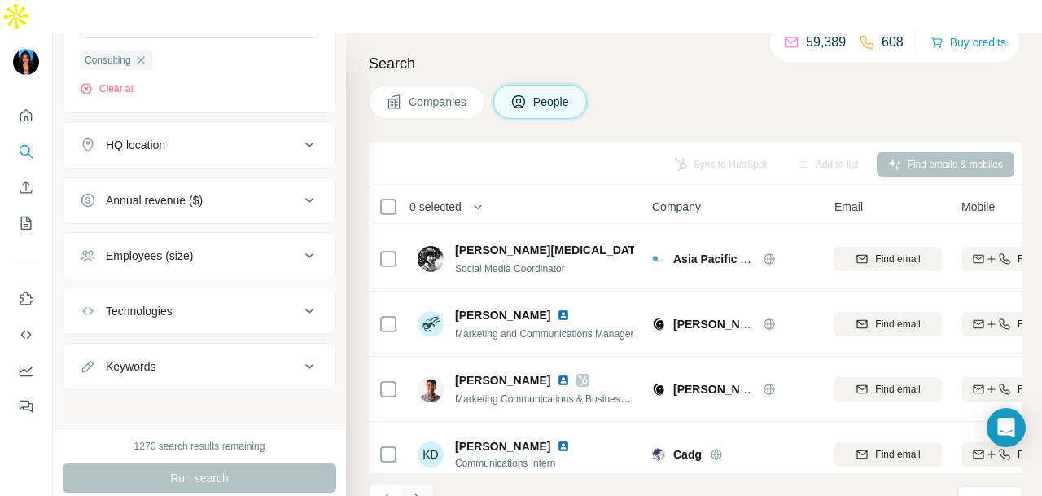
click at [427, 483] on button "Navigate to next page" at bounding box center [417, 499] width 33 height 33
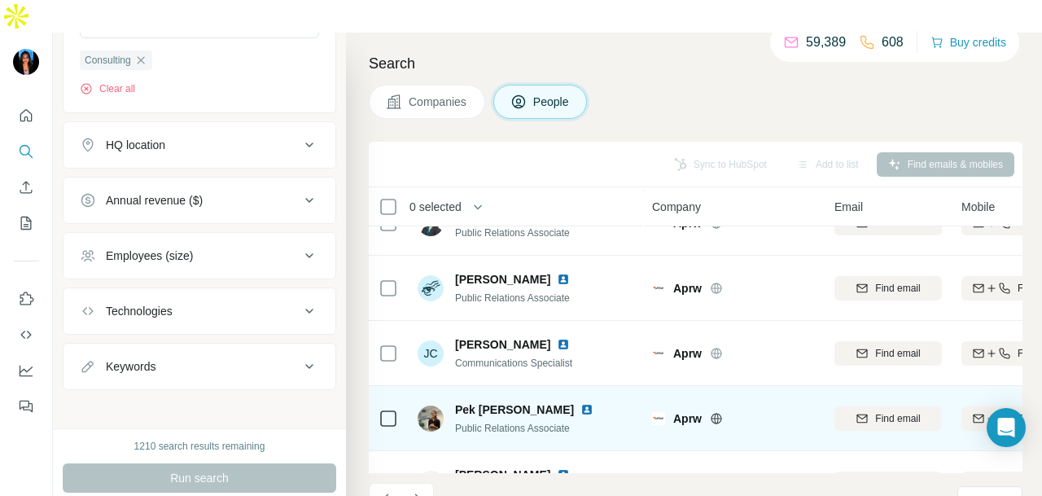
scroll to position [3665, 0]
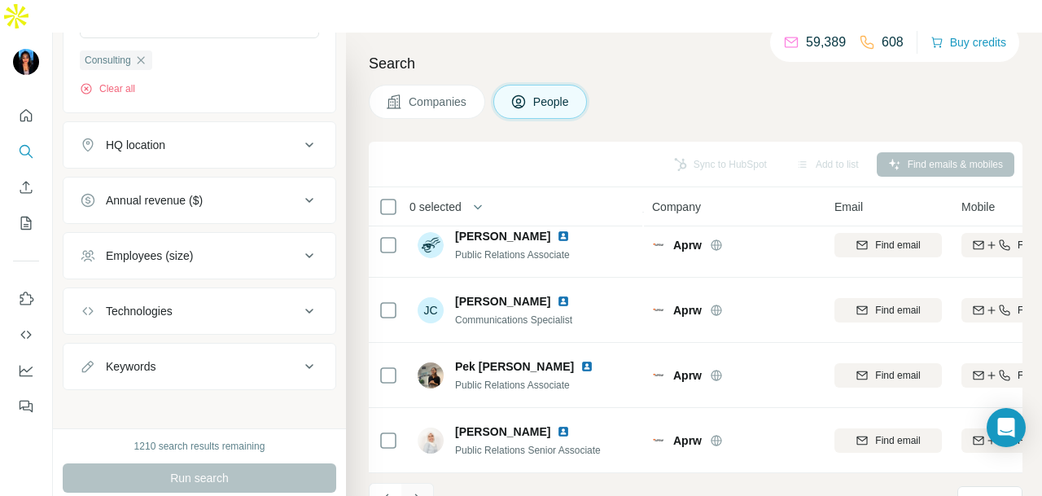
click at [425, 483] on button "Navigate to next page" at bounding box center [417, 499] width 33 height 33
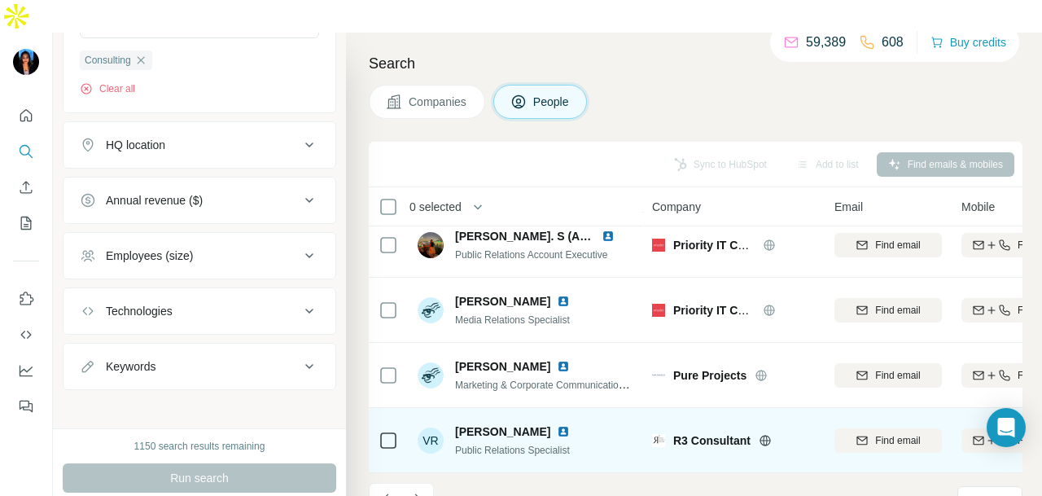
scroll to position [3502, 0]
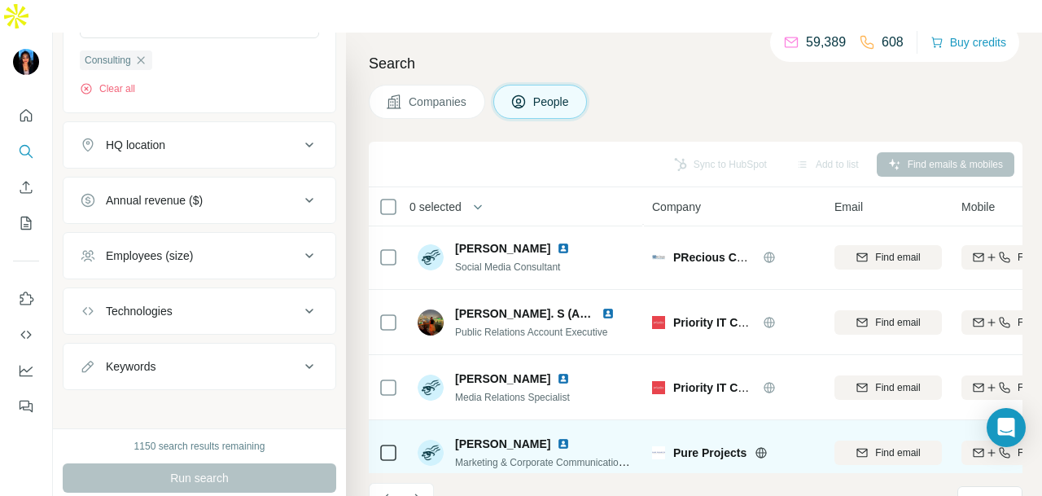
scroll to position [3665, 0]
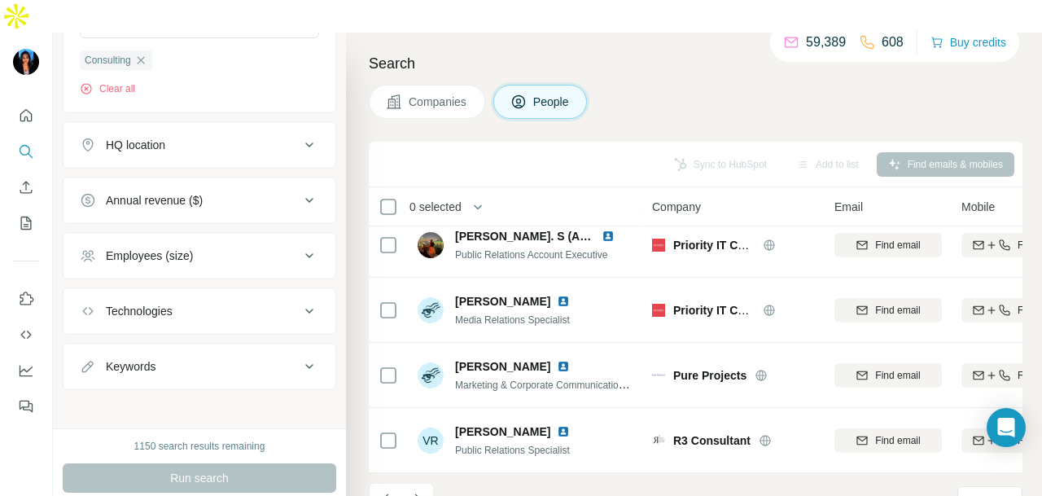
drag, startPoint x: 418, startPoint y: 461, endPoint x: 422, endPoint y: 470, distance: 9.8
click at [418, 491] on icon "Navigate to next page" at bounding box center [417, 499] width 16 height 16
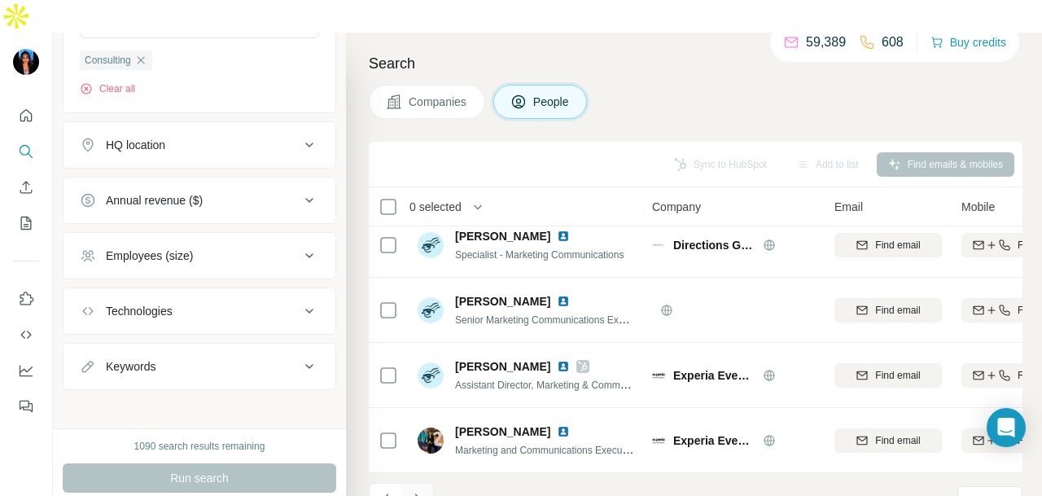
click at [420, 491] on icon "Navigate to next page" at bounding box center [417, 499] width 16 height 16
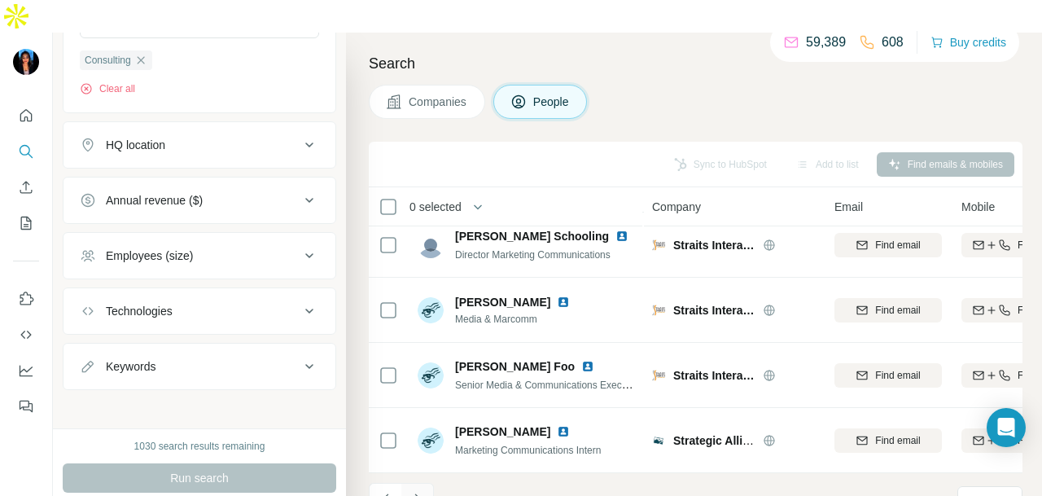
click at [412, 483] on button "Navigate to next page" at bounding box center [417, 499] width 33 height 33
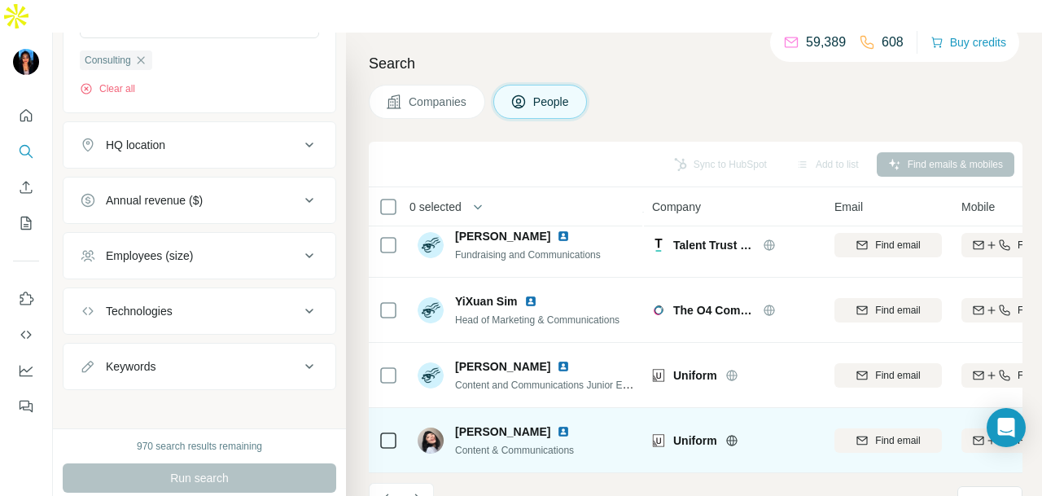
click at [557, 425] on img at bounding box center [563, 431] width 13 height 13
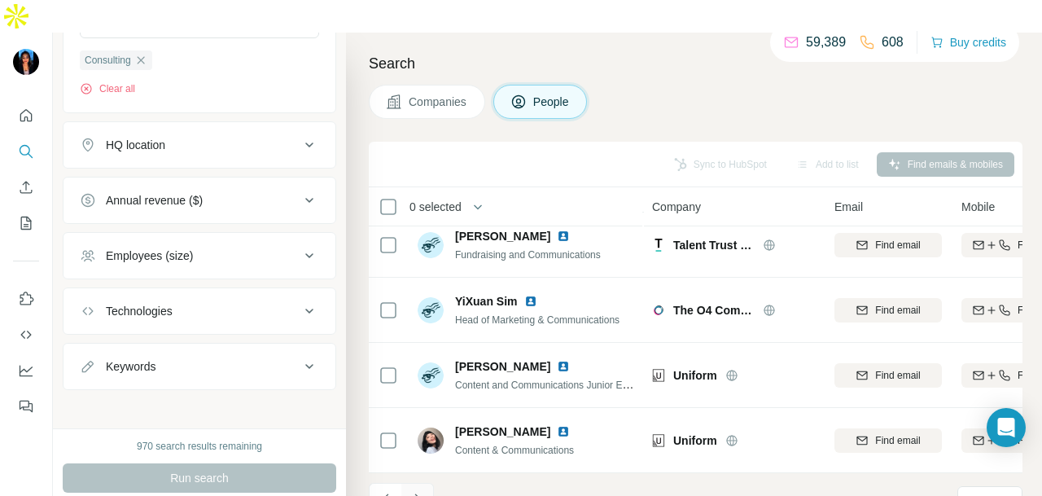
click at [417, 491] on icon "Navigate to next page" at bounding box center [417, 499] width 16 height 16
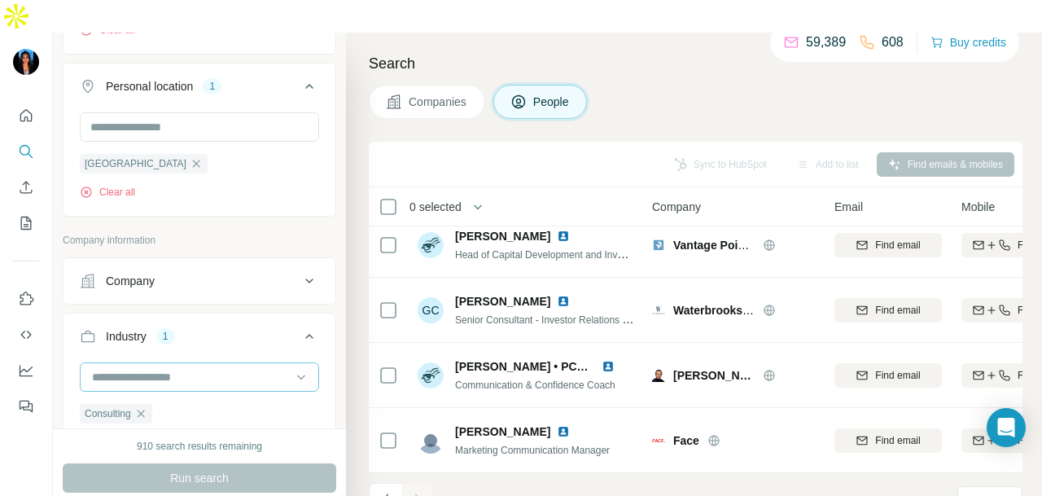
scroll to position [531, 0]
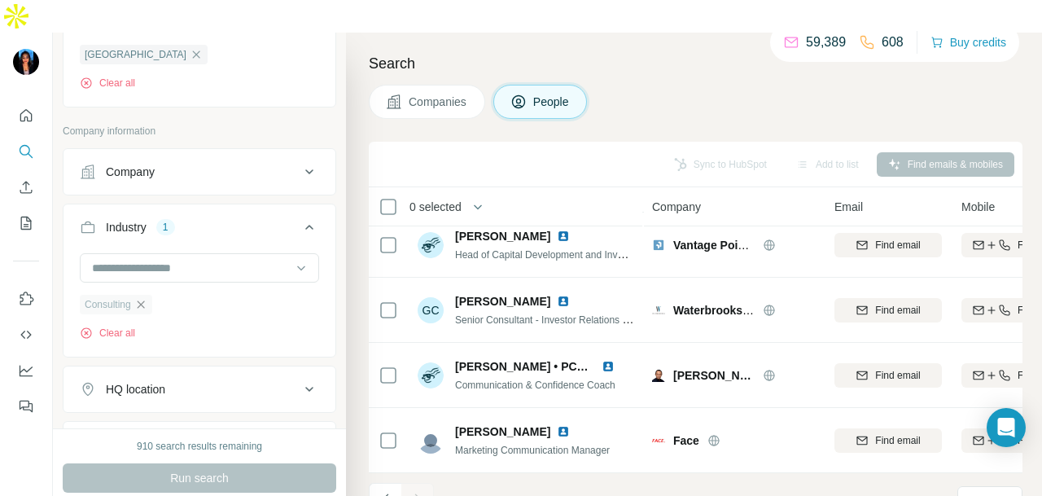
click at [143, 298] on icon "button" at bounding box center [140, 304] width 13 height 13
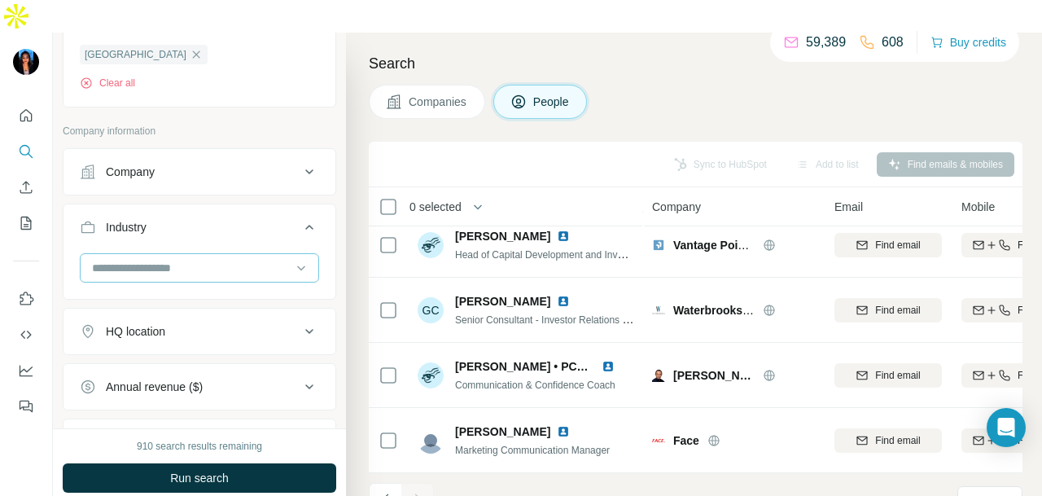
click at [230, 259] on input at bounding box center [190, 268] width 201 height 18
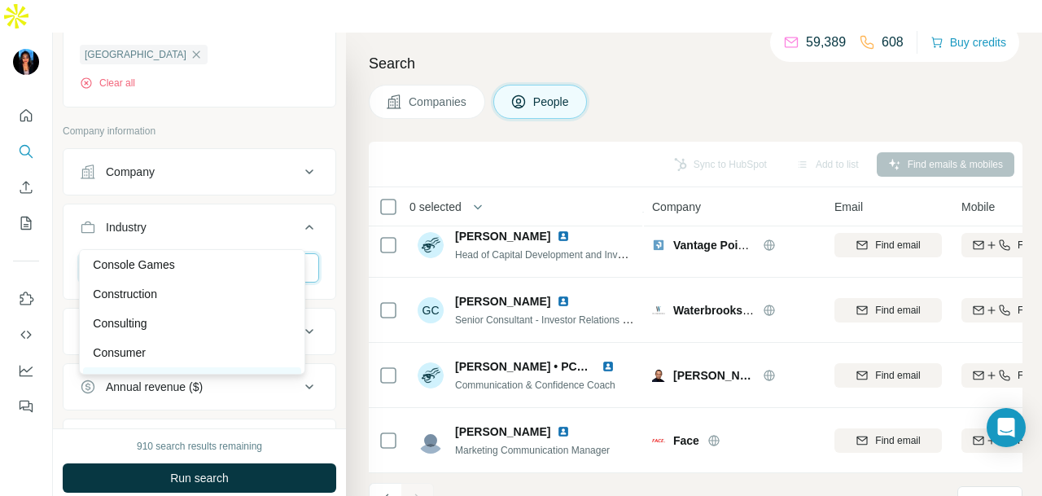
scroll to position [3337, 0]
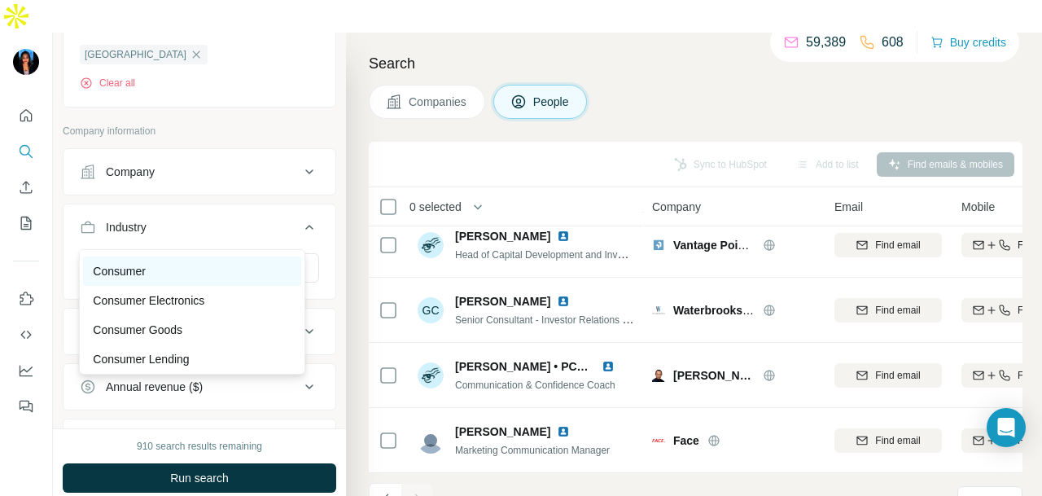
click at [205, 279] on div "Consumer" at bounding box center [192, 271] width 199 height 16
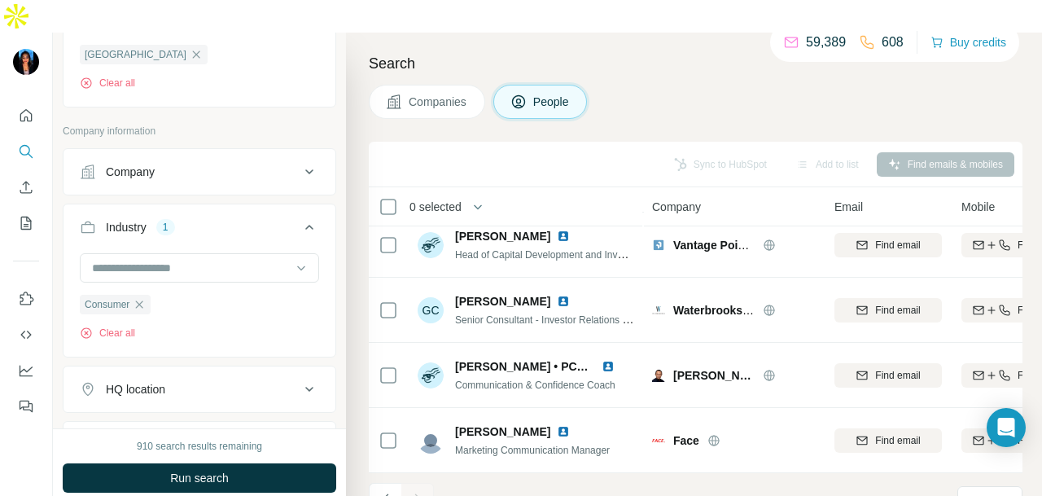
drag, startPoint x: 256, startPoint y: 444, endPoint x: 241, endPoint y: 27, distance: 417.0
click at [255, 463] on button "Run search" at bounding box center [199, 477] width 273 height 29
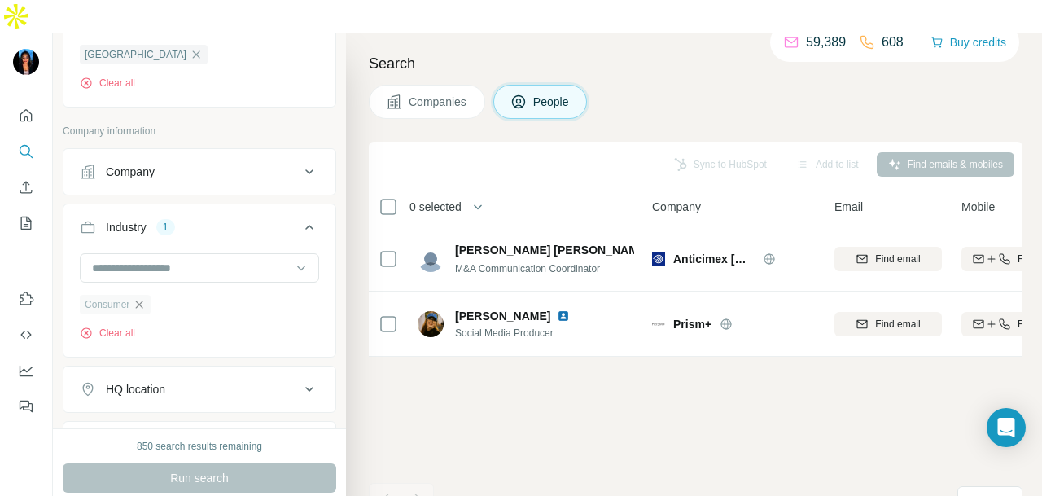
click at [143, 300] on icon "button" at bounding box center [139, 303] width 7 height 7
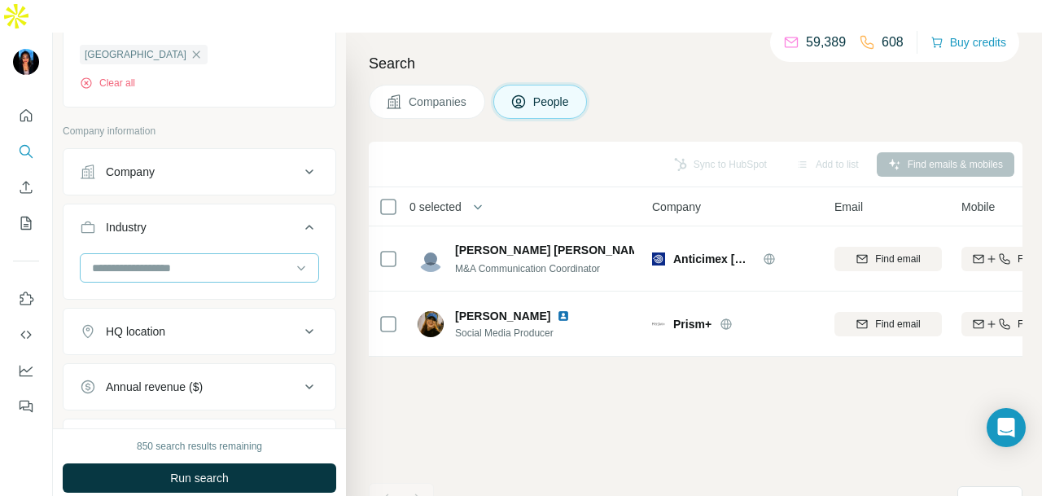
click at [272, 259] on input at bounding box center [190, 268] width 201 height 18
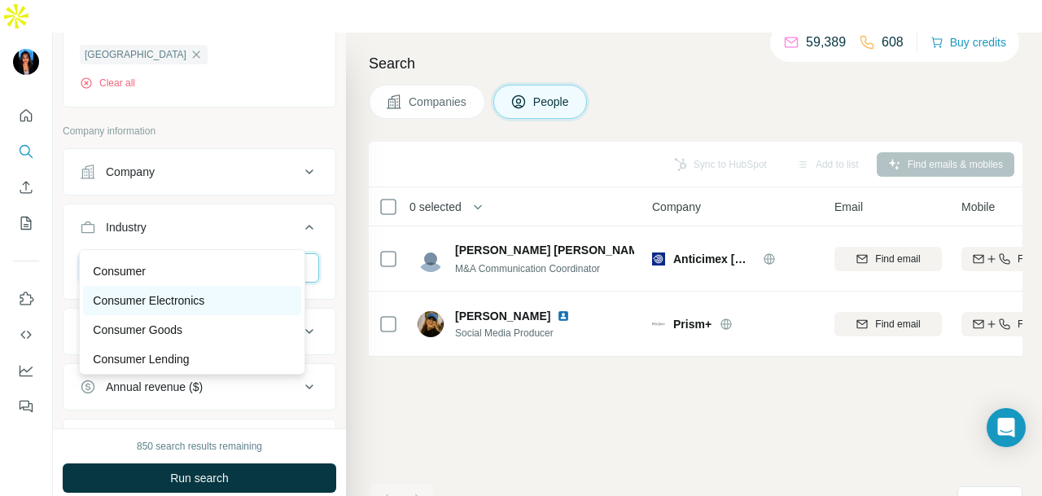
scroll to position [3419, 0]
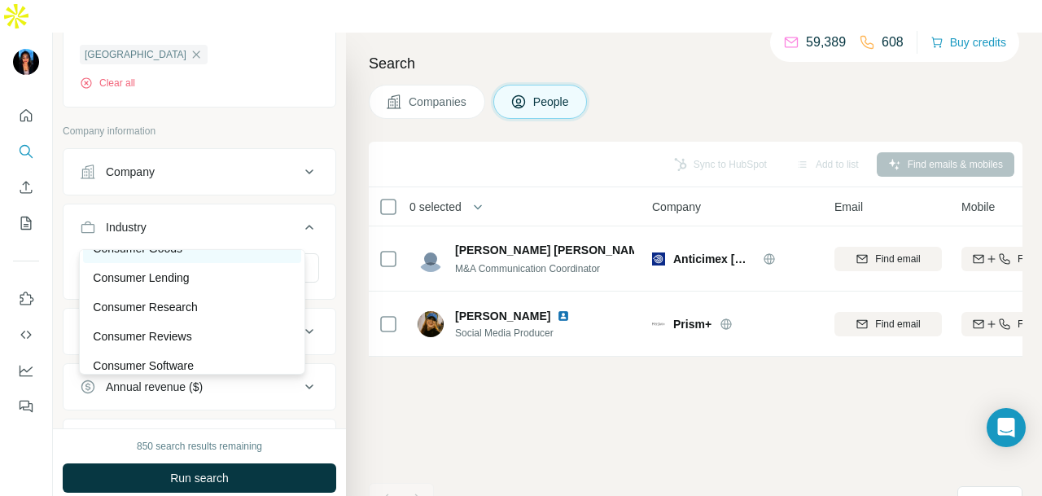
click at [258, 256] on div "Consumer Goods" at bounding box center [192, 248] width 199 height 16
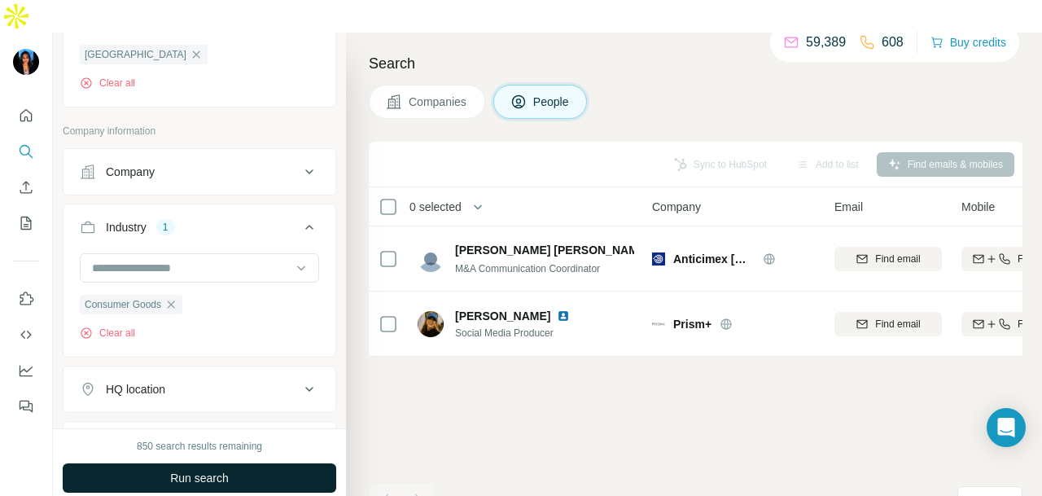
click at [295, 463] on button "Run search" at bounding box center [199, 477] width 273 height 29
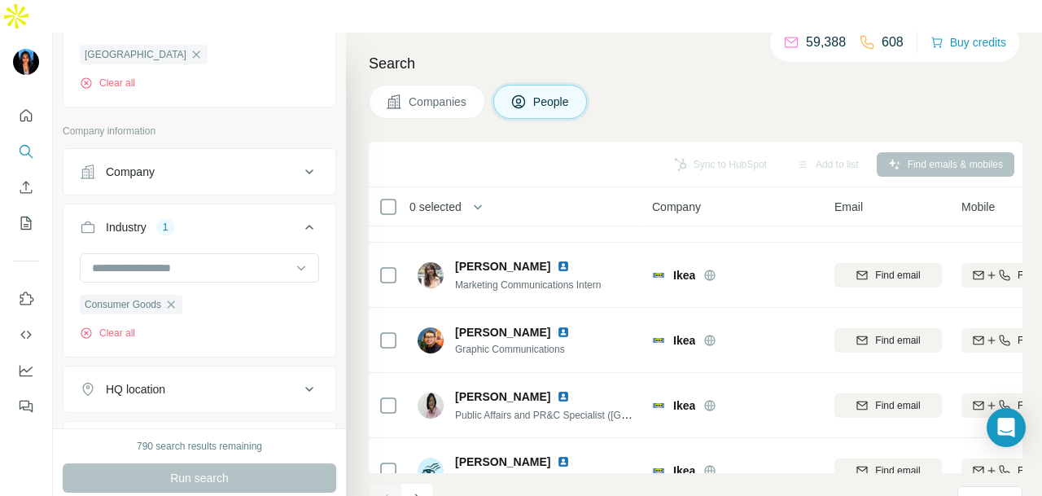
scroll to position [3665, 0]
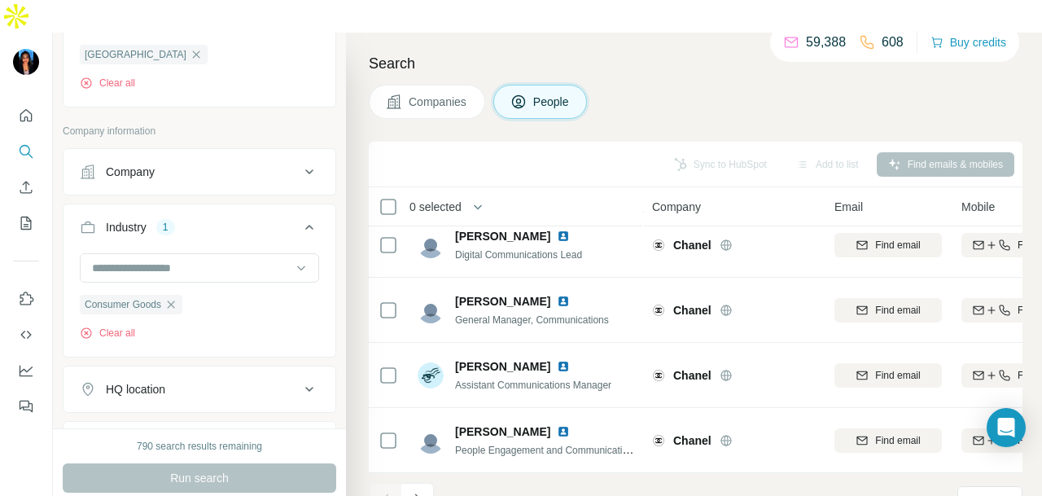
click at [428, 483] on button "Navigate to next page" at bounding box center [417, 499] width 33 height 33
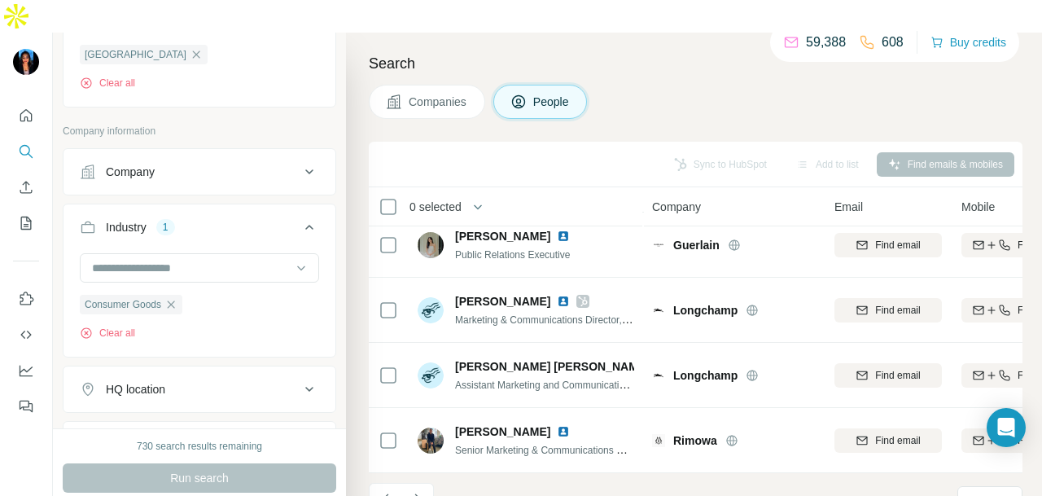
click at [422, 491] on icon "Navigate to next page" at bounding box center [417, 499] width 16 height 16
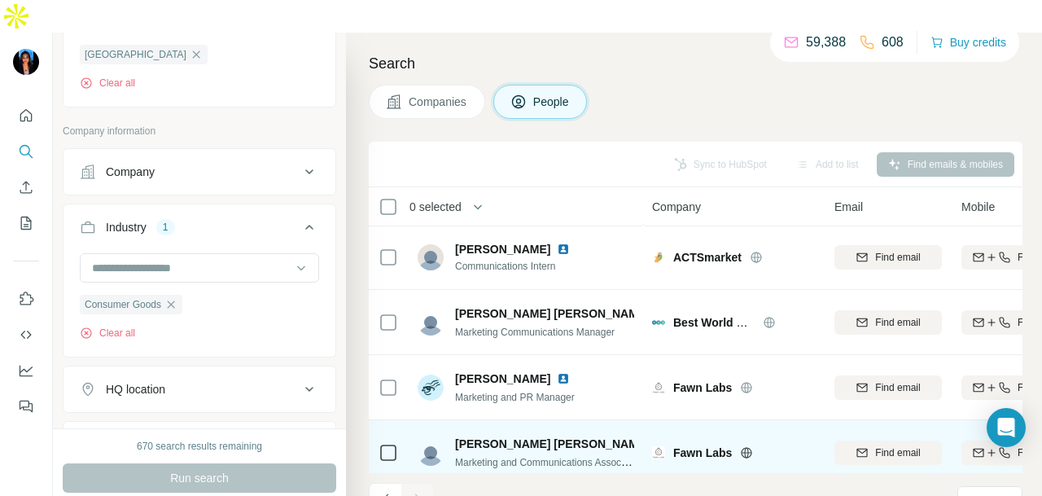
scroll to position [2948, 0]
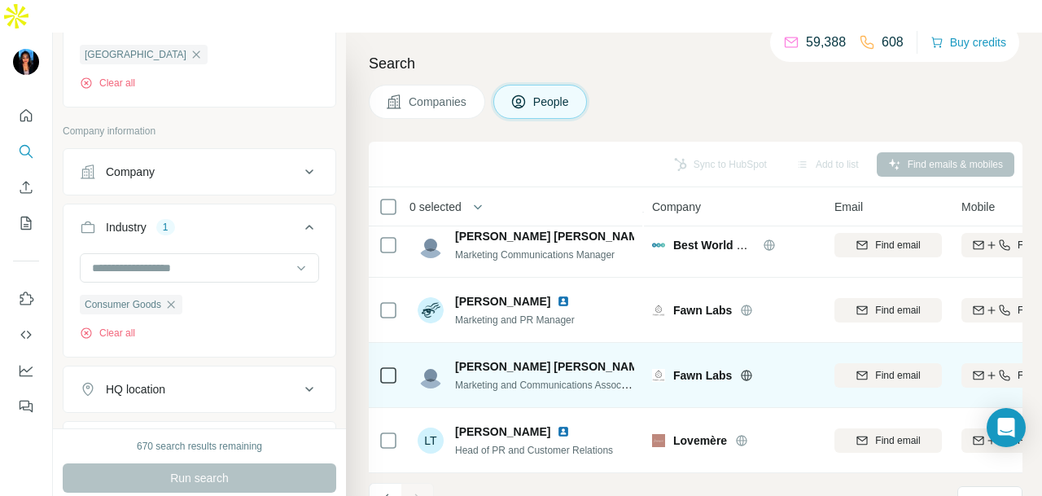
click at [656, 360] on img at bounding box center [662, 366] width 13 height 13
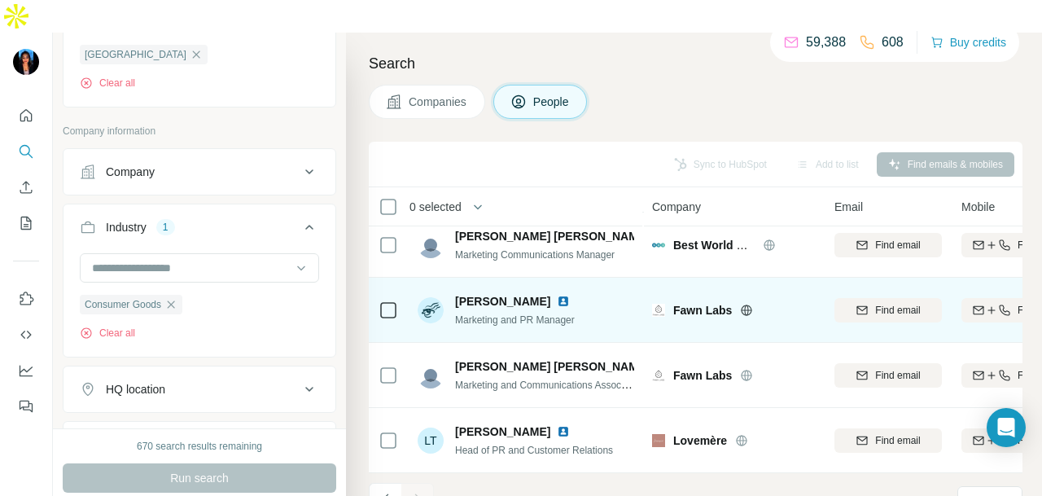
click at [557, 295] on img at bounding box center [563, 301] width 13 height 13
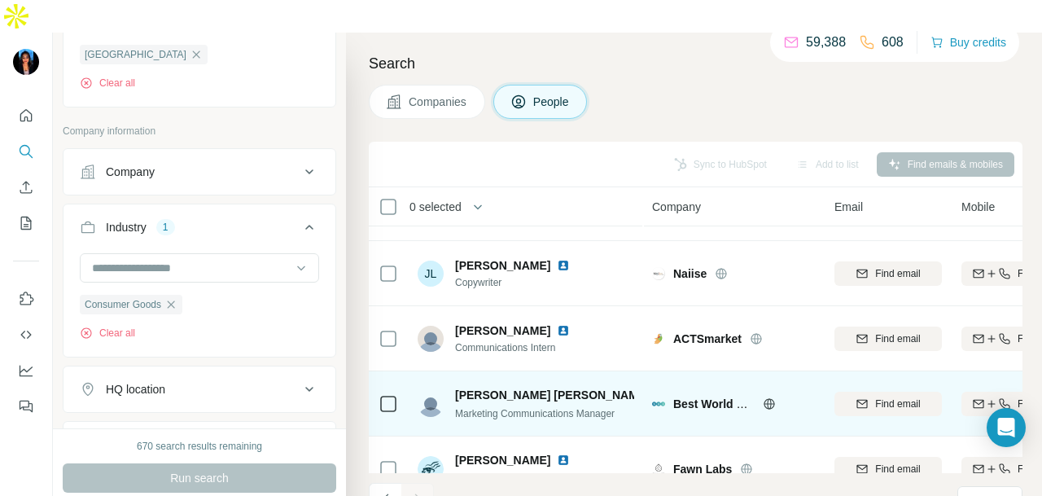
click at [656, 388] on img at bounding box center [662, 394] width 13 height 13
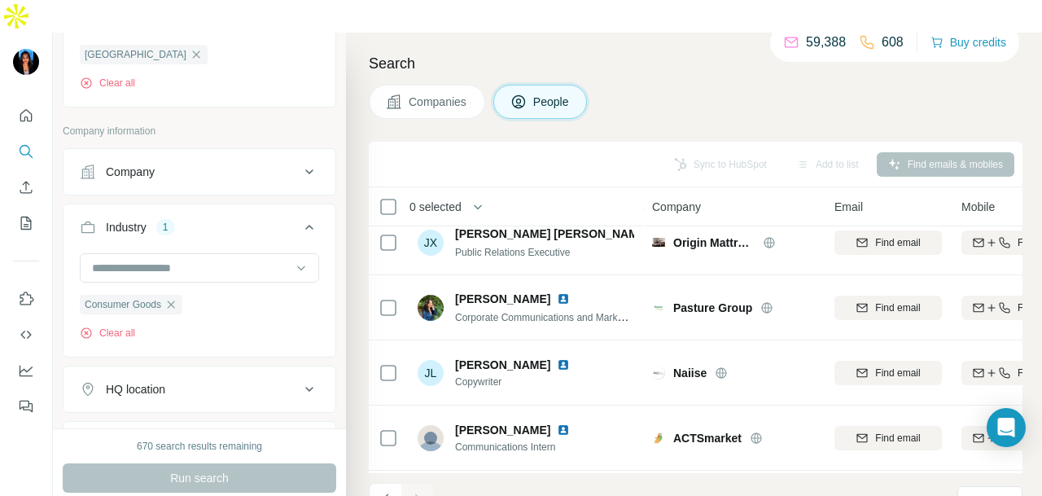
scroll to position [2948, 0]
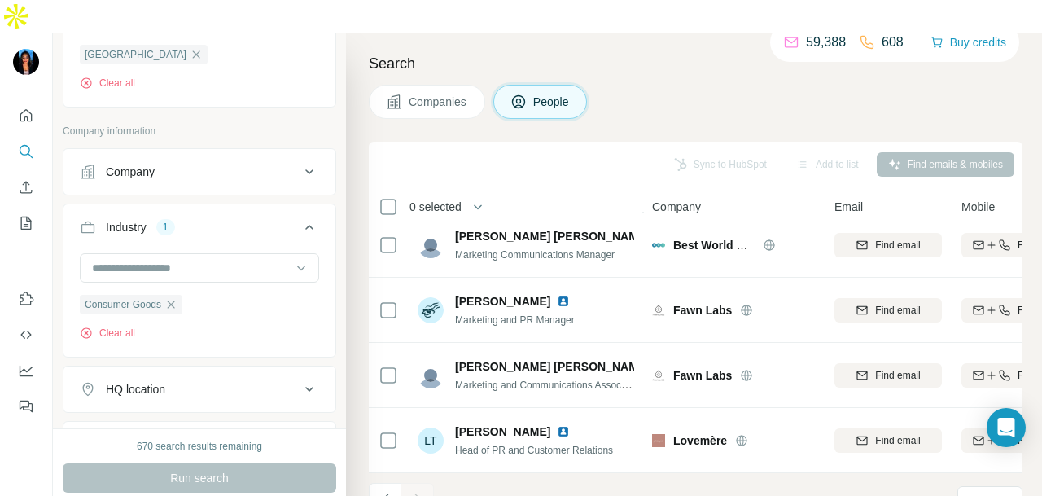
click at [557, 425] on img at bounding box center [563, 431] width 13 height 13
